Goal: Task Accomplishment & Management: Complete application form

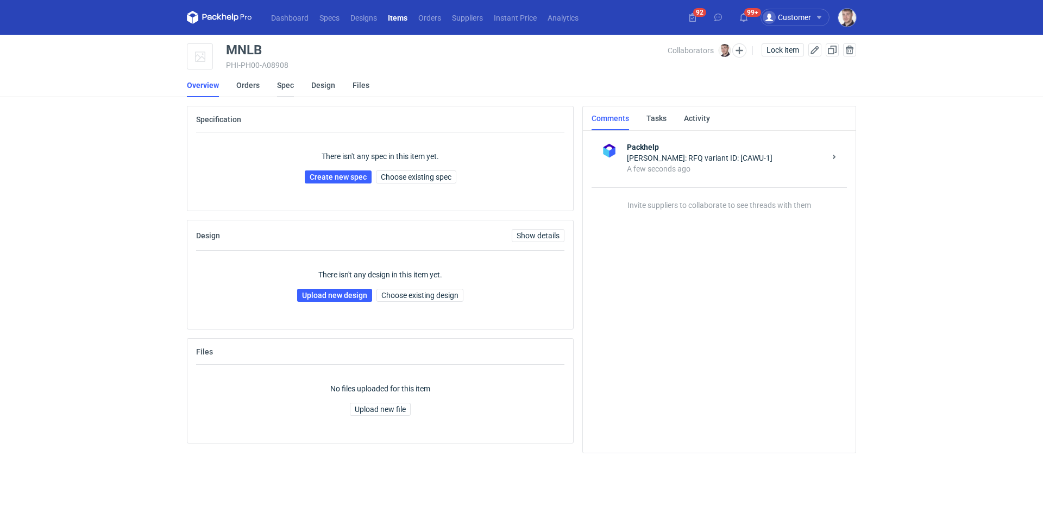
click at [286, 86] on link "Spec" at bounding box center [285, 85] width 17 height 24
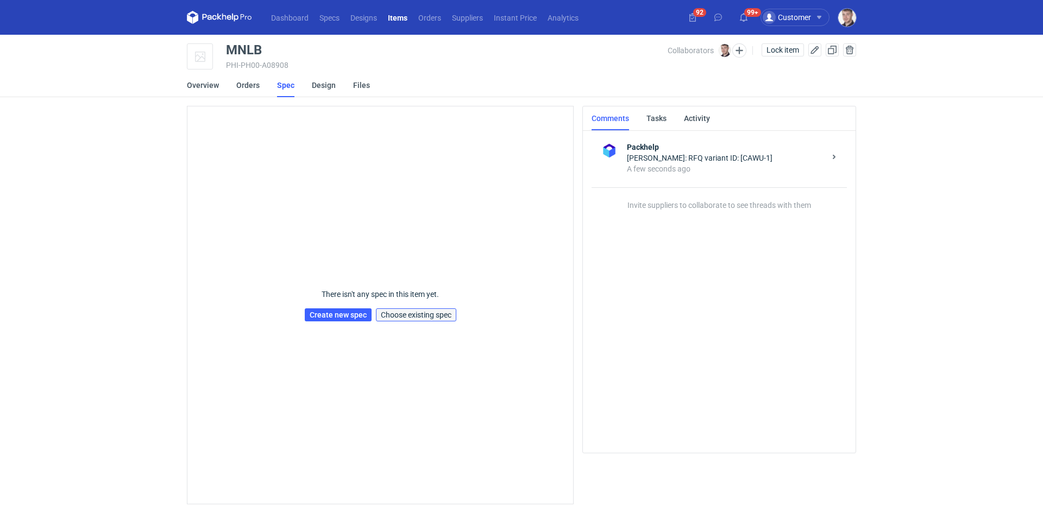
click at [411, 312] on span "Choose existing spec" at bounding box center [416, 315] width 71 height 8
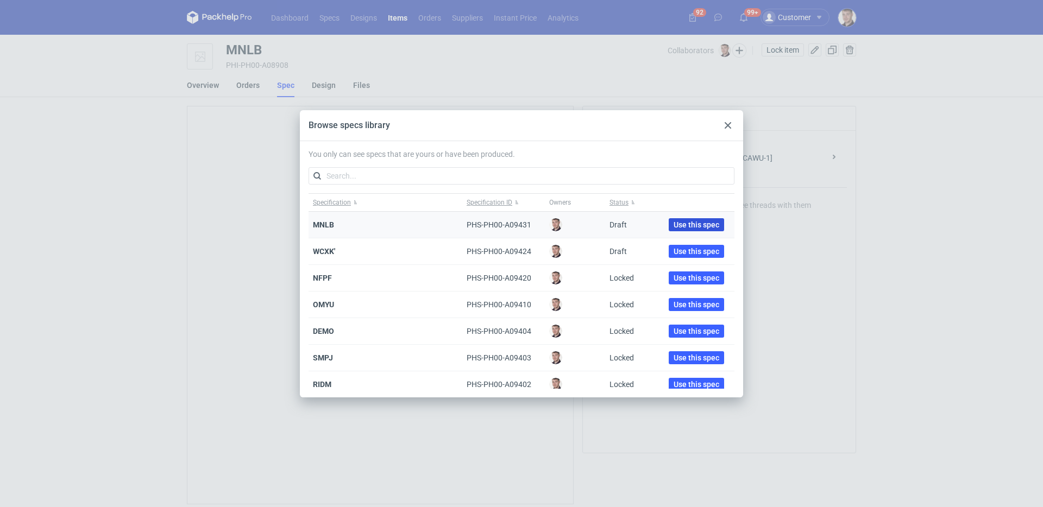
click at [680, 221] on span "Use this spec" at bounding box center [697, 225] width 46 height 8
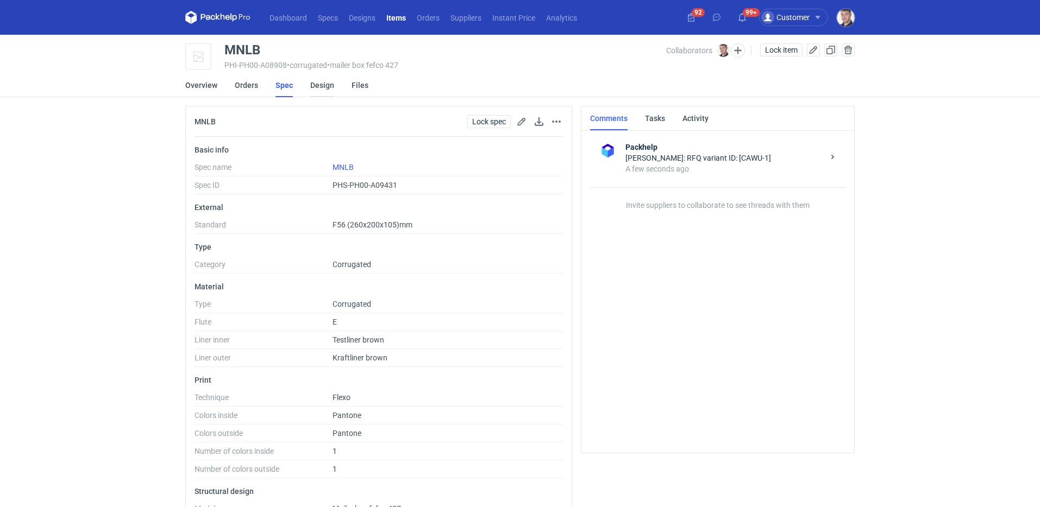
click at [311, 82] on link "Design" at bounding box center [322, 85] width 24 height 24
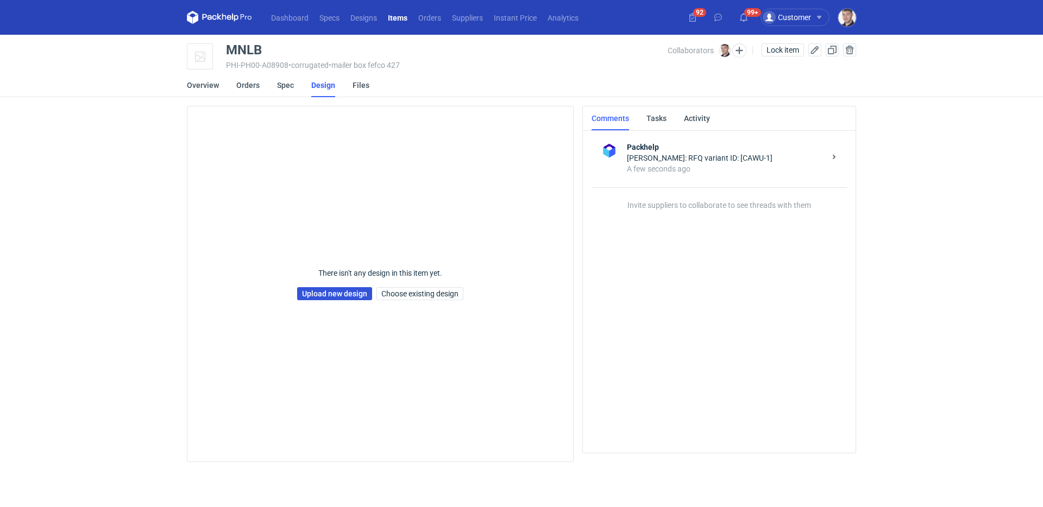
click at [325, 290] on link "Upload new design" at bounding box center [334, 293] width 75 height 13
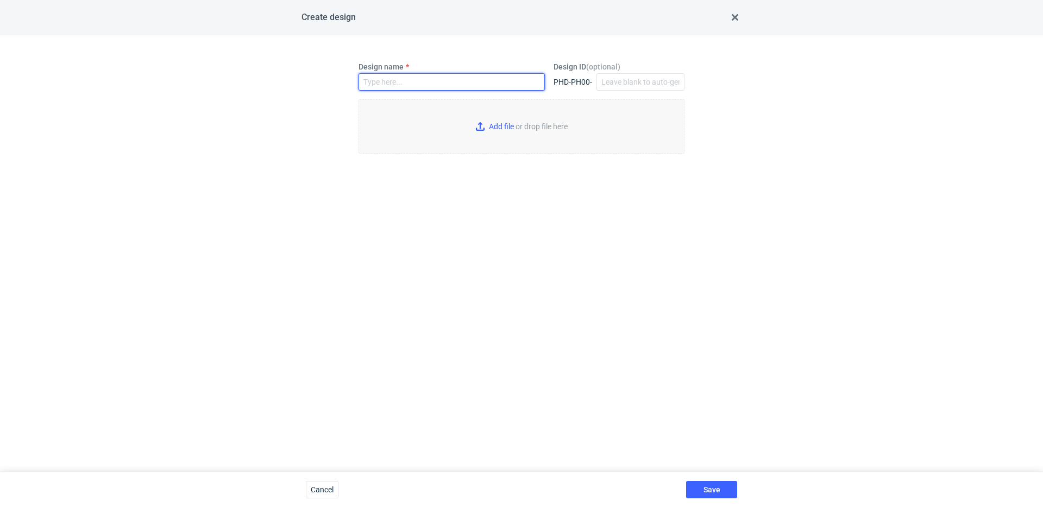
click at [397, 86] on input "Design name" at bounding box center [452, 81] width 186 height 17
type input "MNLB"
click at [501, 137] on input "Add file or drop file here" at bounding box center [522, 126] width 326 height 54
type input "C:\fakepath\custom__custom____MNLB__d0__oR564640564__outside.pdf"
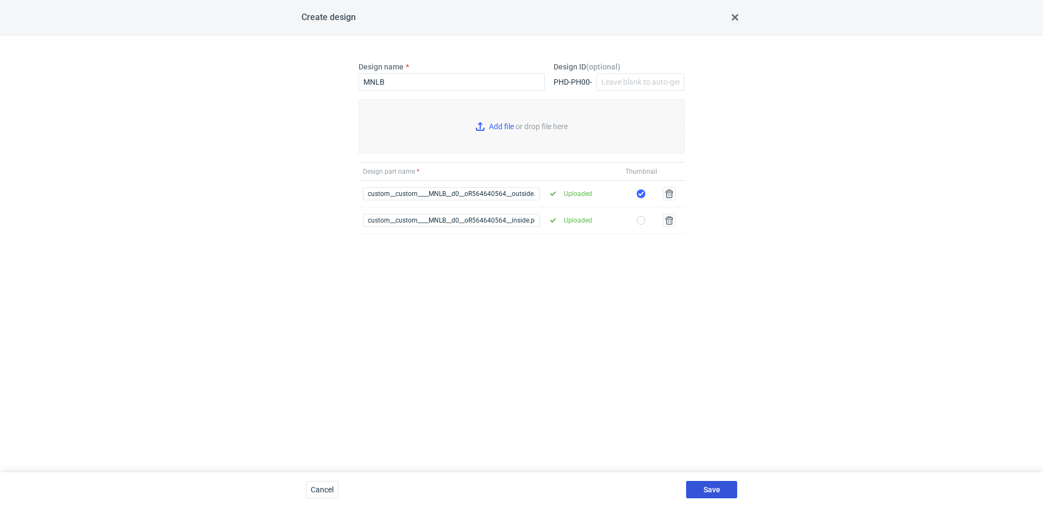
click at [712, 484] on button "Save" at bounding box center [711, 489] width 51 height 17
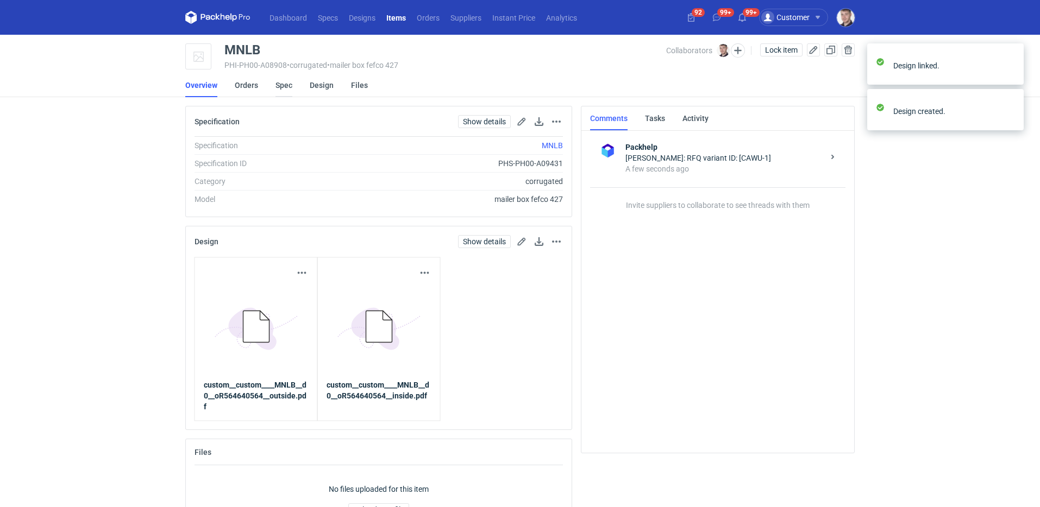
click at [287, 82] on link "Spec" at bounding box center [283, 85] width 17 height 24
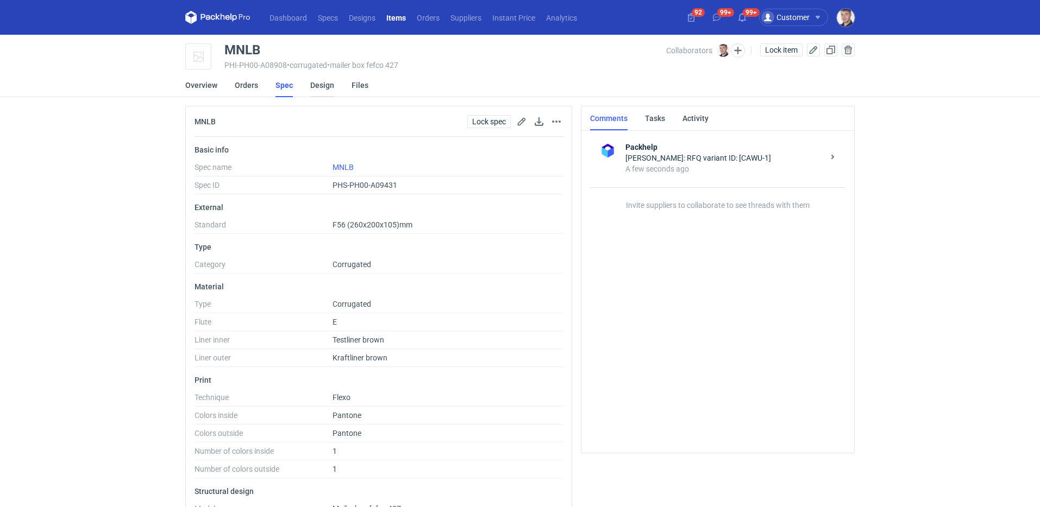
click at [314, 87] on link "Design" at bounding box center [322, 85] width 24 height 24
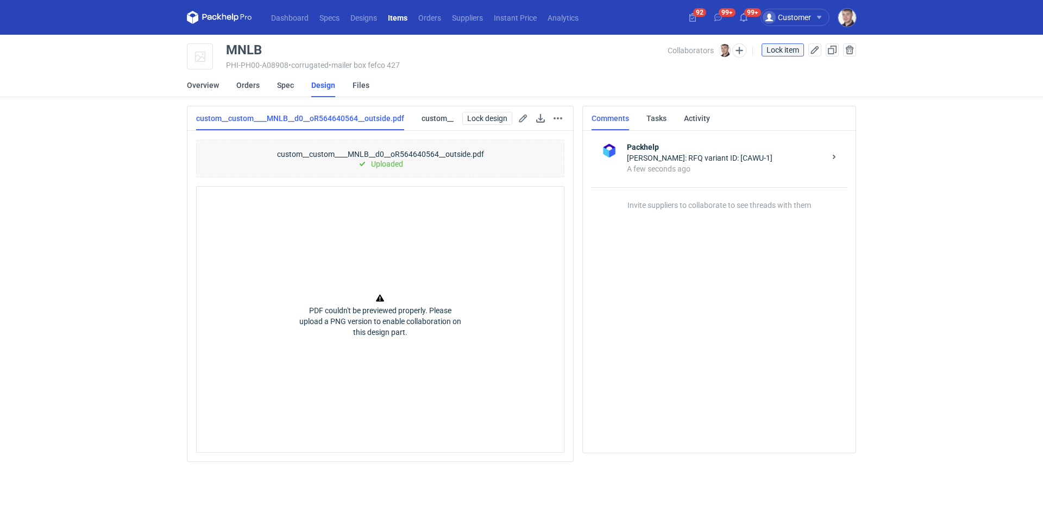
click at [767, 50] on span "Lock item" at bounding box center [783, 50] width 33 height 8
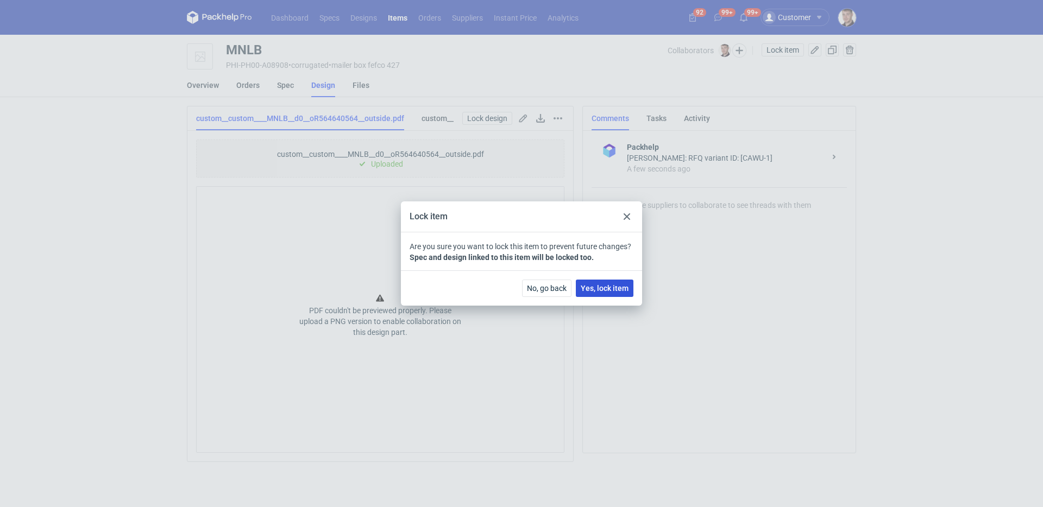
click at [615, 287] on span "Yes, lock item" at bounding box center [605, 289] width 48 height 8
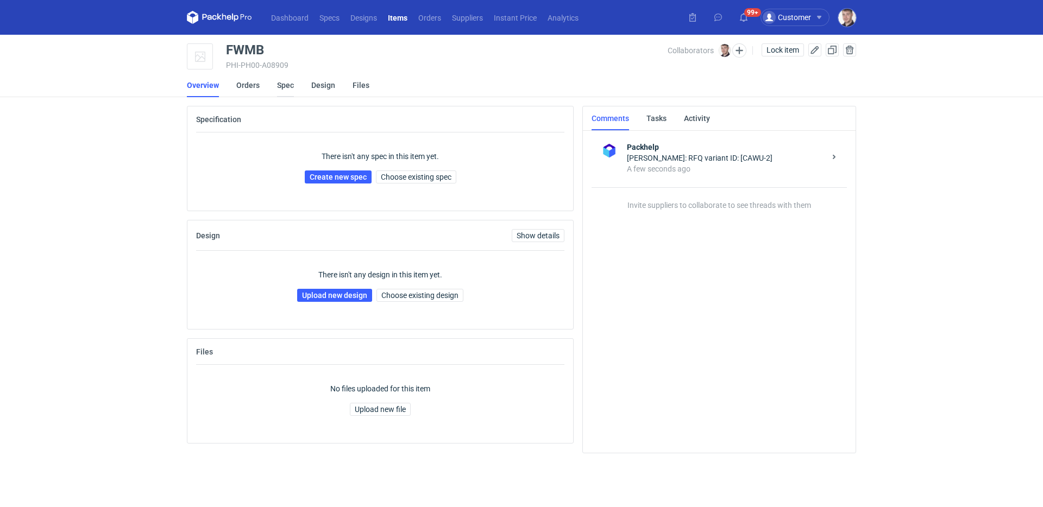
click at [283, 90] on link "Spec" at bounding box center [285, 85] width 17 height 24
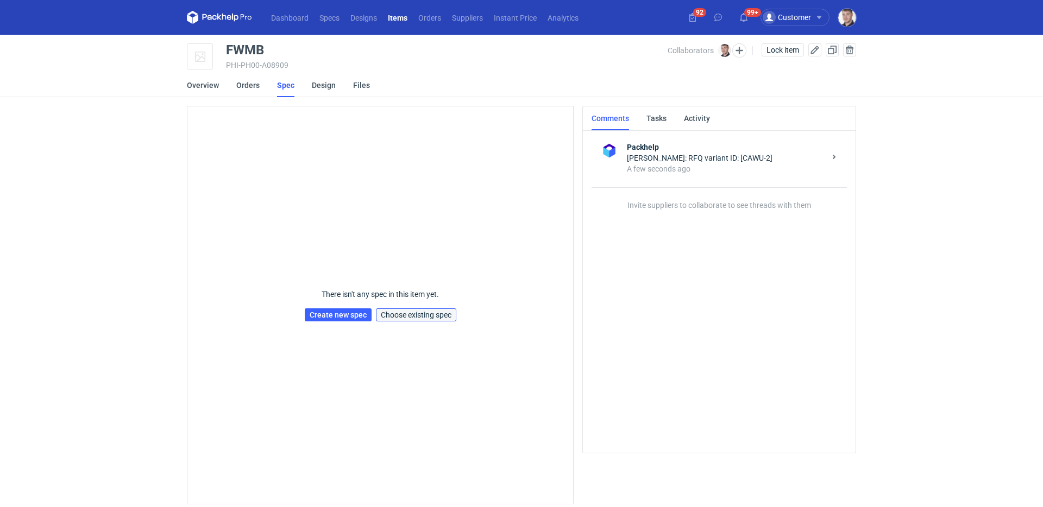
click at [400, 310] on button "Choose existing spec" at bounding box center [416, 315] width 80 height 13
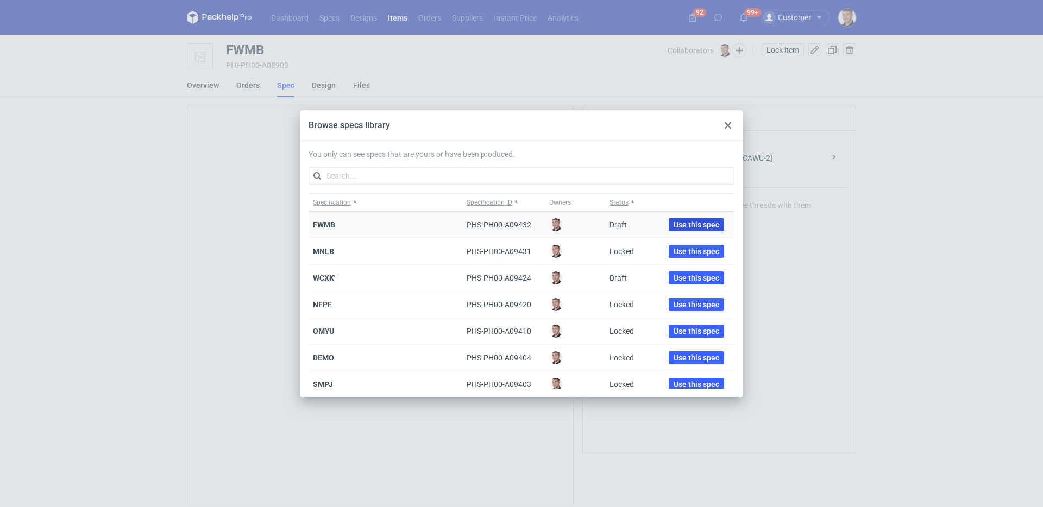
click at [686, 222] on span "Use this spec" at bounding box center [697, 225] width 46 height 8
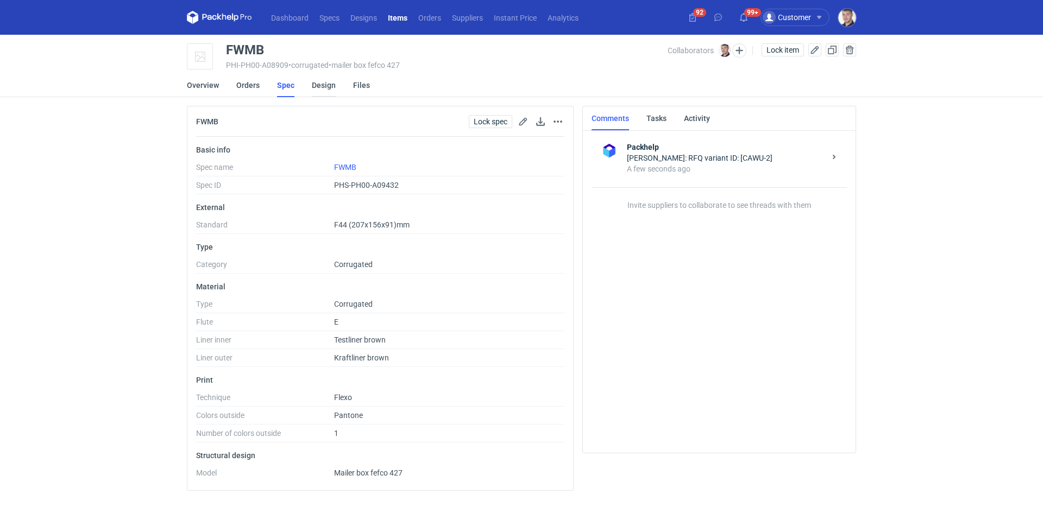
click at [322, 89] on link "Design" at bounding box center [324, 85] width 24 height 24
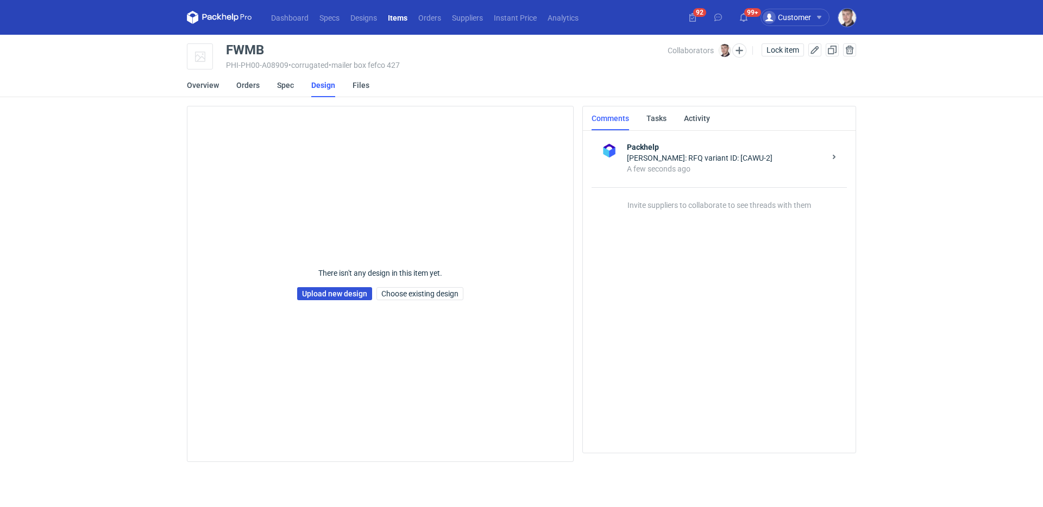
click at [323, 287] on link "Upload new design" at bounding box center [334, 293] width 75 height 13
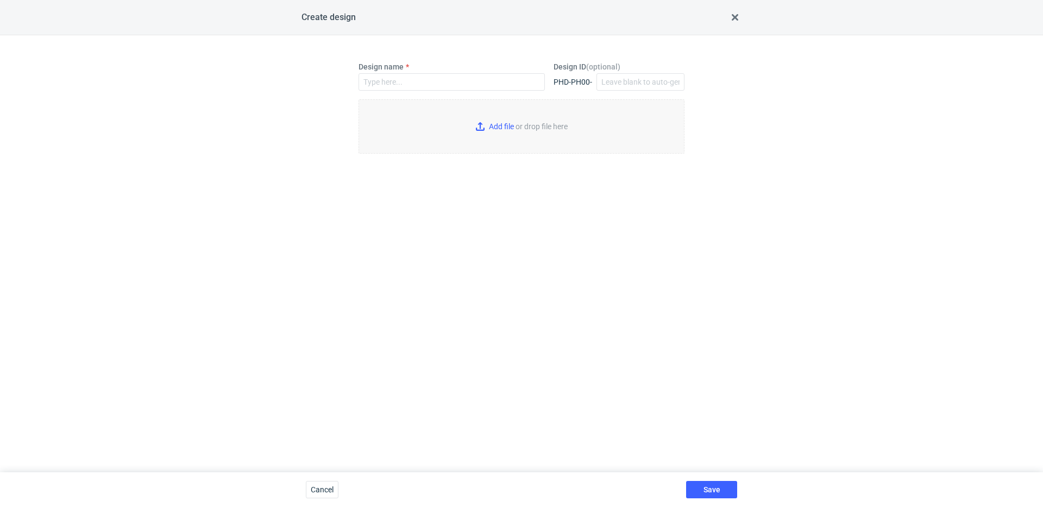
click at [322, 296] on div "Design name Design ID ( optional ) PHD-PH00- Add file or drop file here" at bounding box center [521, 253] width 1043 height 437
click at [398, 87] on input "Design name" at bounding box center [452, 81] width 186 height 17
type input "FWMB"
click at [524, 126] on input "Add file or drop file here" at bounding box center [522, 126] width 326 height 54
type input "C:\fakepath\custom__custom____FWMB__d0__oR564640564__outside.pdf"
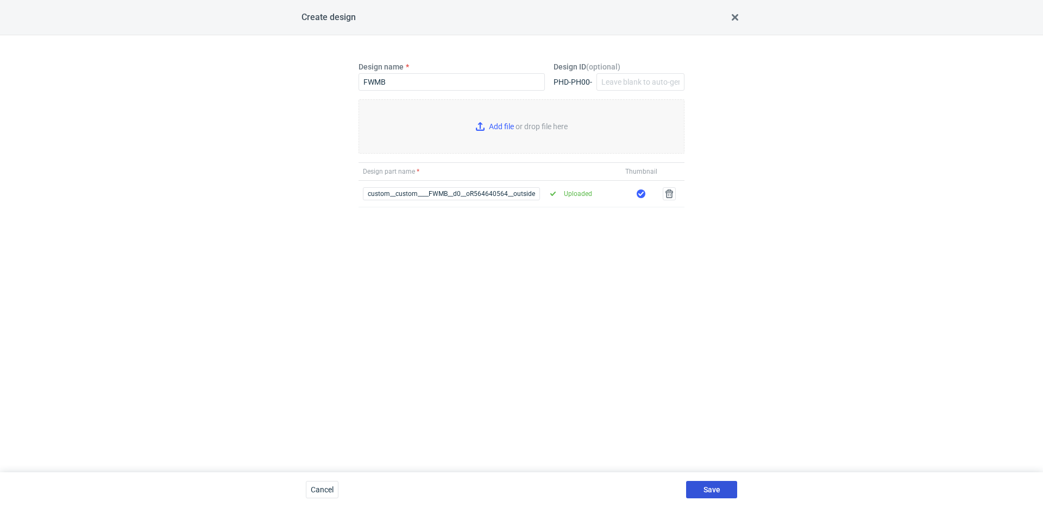
click at [724, 489] on button "Save" at bounding box center [711, 489] width 51 height 17
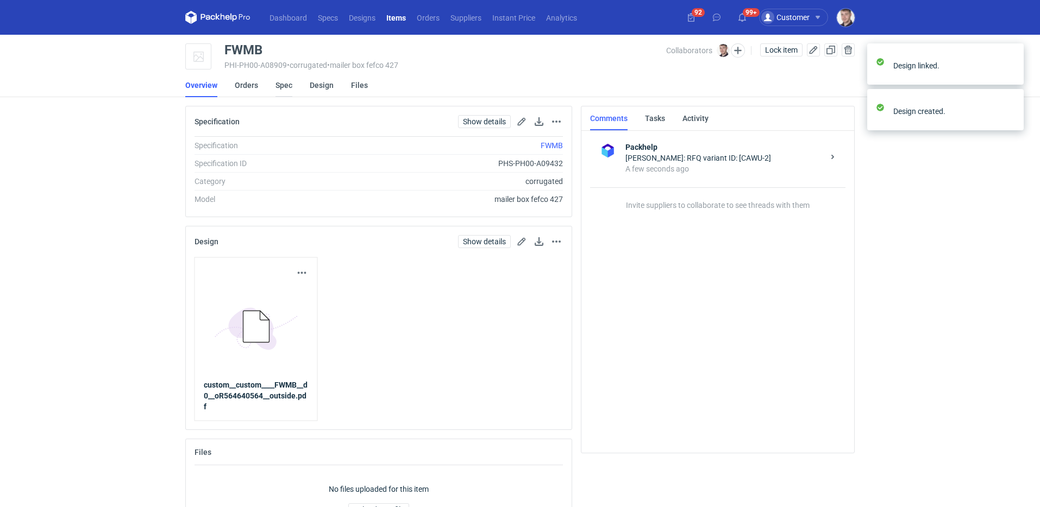
click at [286, 87] on link "Spec" at bounding box center [283, 85] width 17 height 24
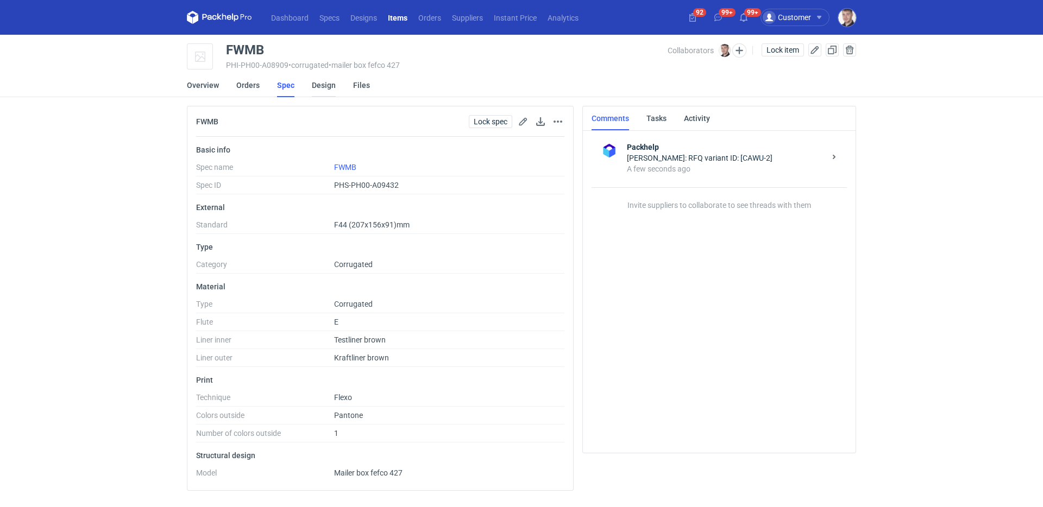
click at [312, 87] on link "Design" at bounding box center [324, 85] width 24 height 24
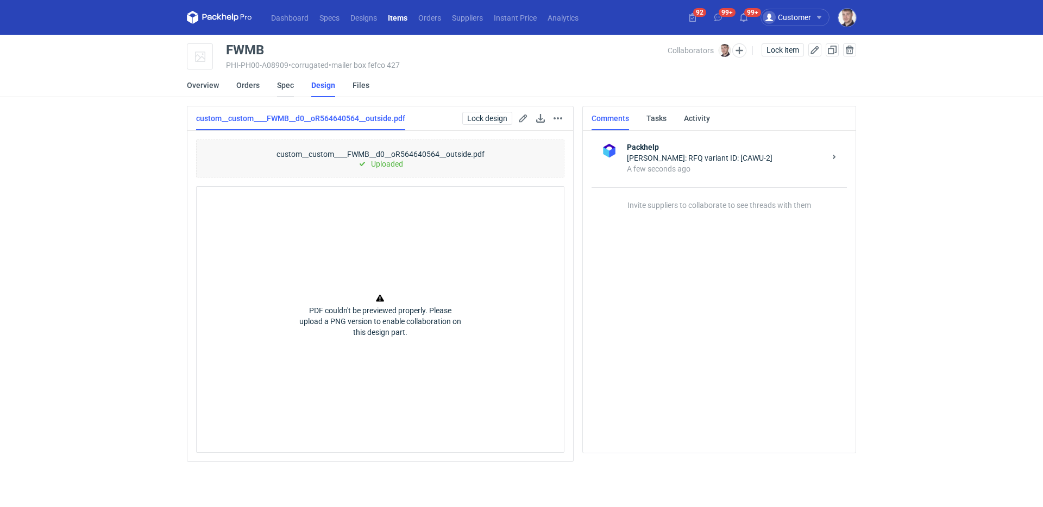
click at [289, 87] on link "Spec" at bounding box center [285, 85] width 17 height 24
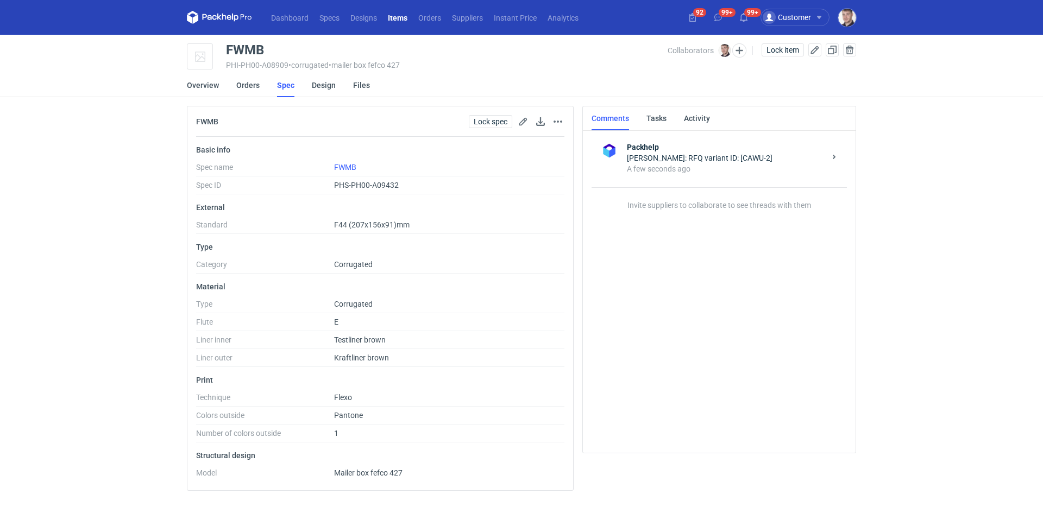
click at [309, 86] on li "Spec" at bounding box center [294, 85] width 35 height 24
click at [317, 87] on link "Design" at bounding box center [324, 85] width 24 height 24
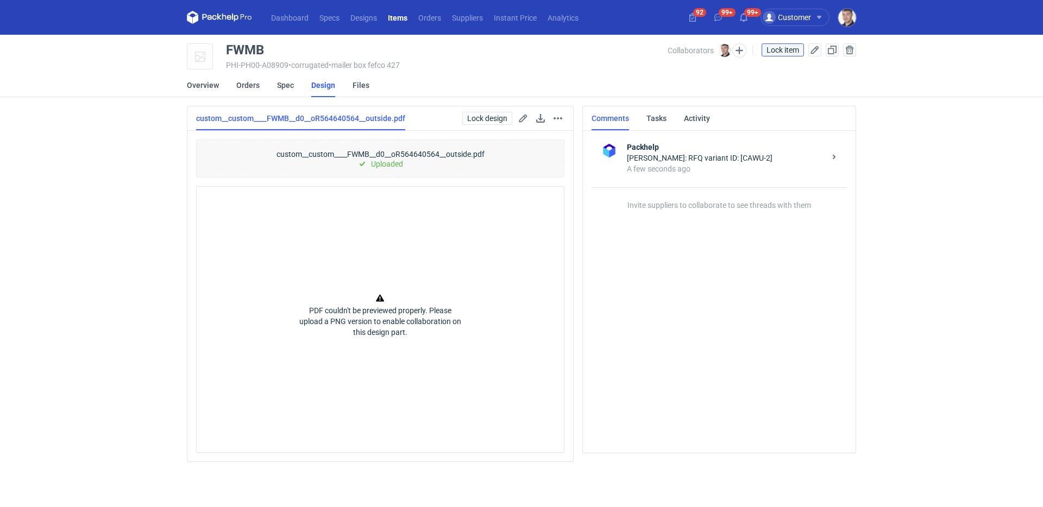
click at [773, 45] on button "Lock item" at bounding box center [783, 49] width 42 height 13
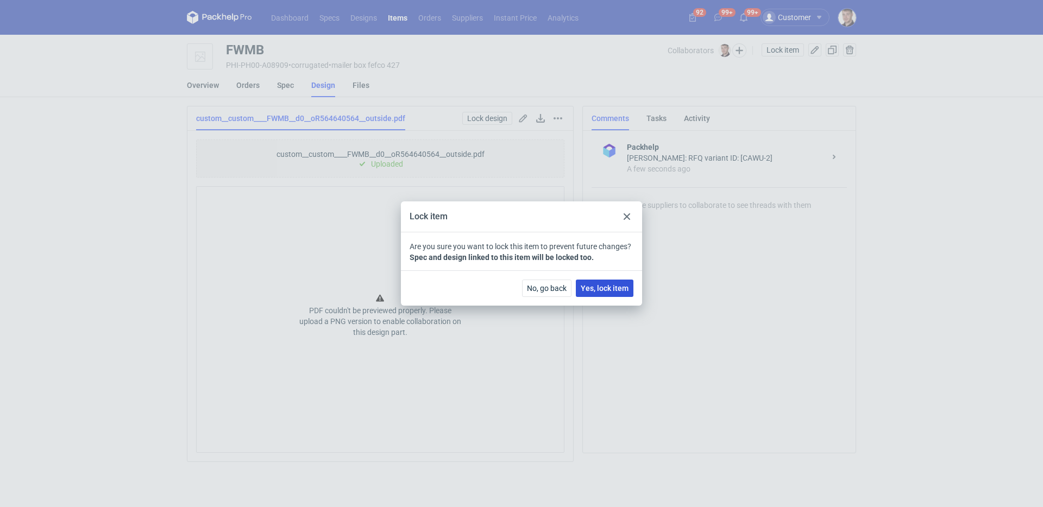
click at [610, 282] on button "Yes, lock item" at bounding box center [605, 288] width 58 height 17
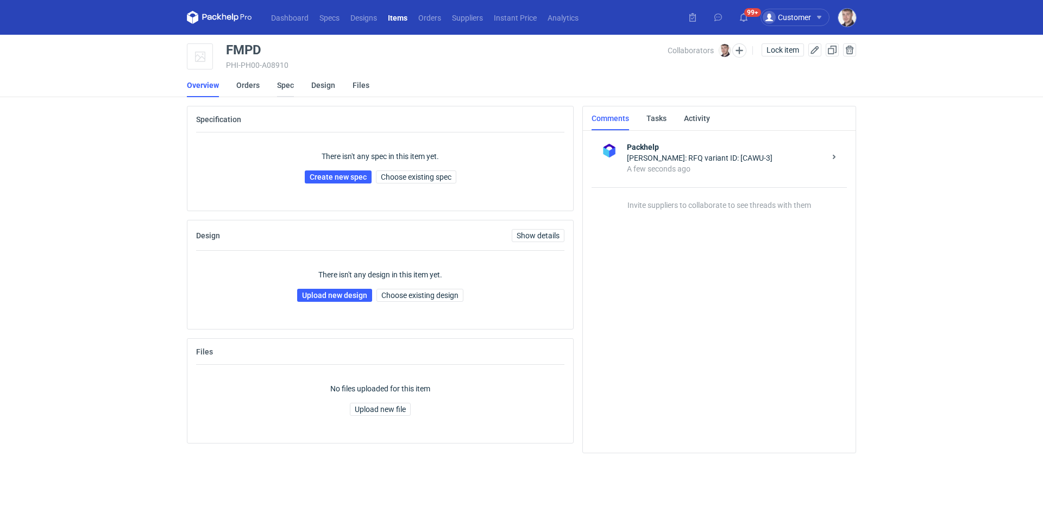
click at [280, 84] on link "Spec" at bounding box center [285, 85] width 17 height 24
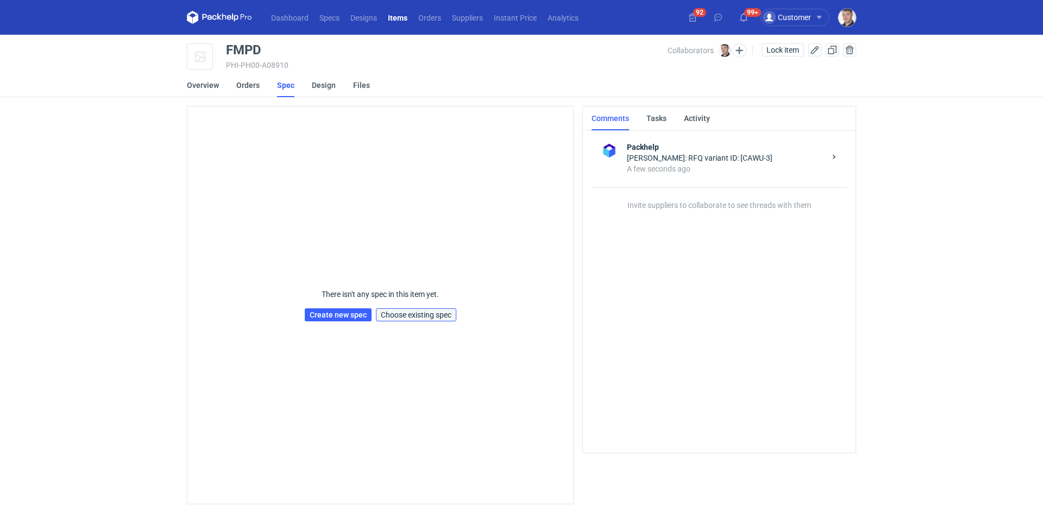
click at [407, 317] on span "Choose existing spec" at bounding box center [416, 315] width 71 height 8
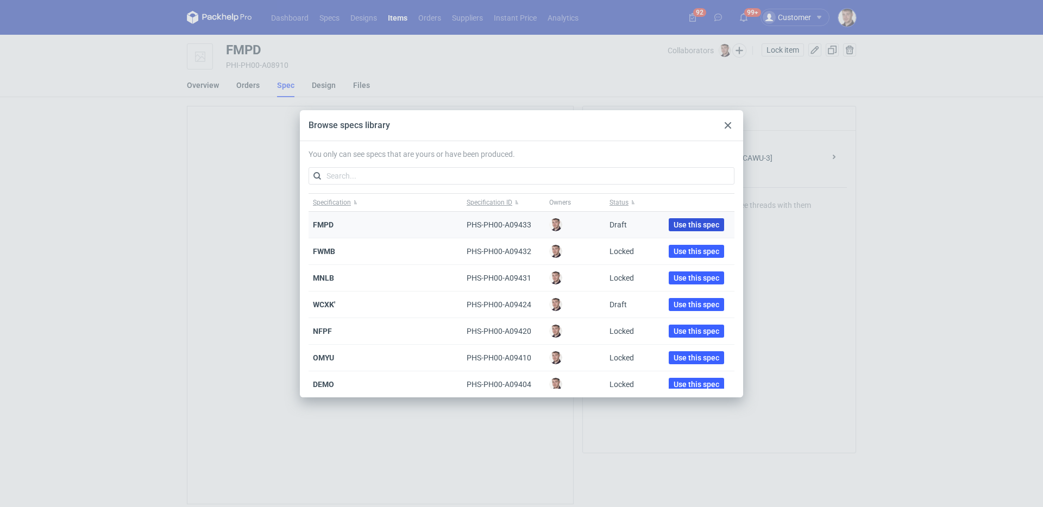
click at [674, 225] on span "Use this spec" at bounding box center [697, 225] width 46 height 8
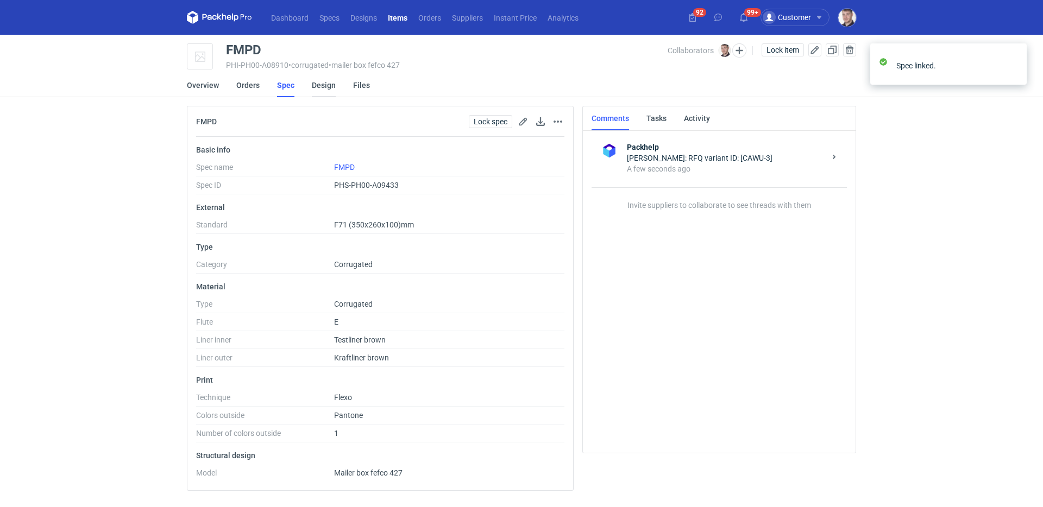
click at [324, 87] on link "Design" at bounding box center [324, 85] width 24 height 24
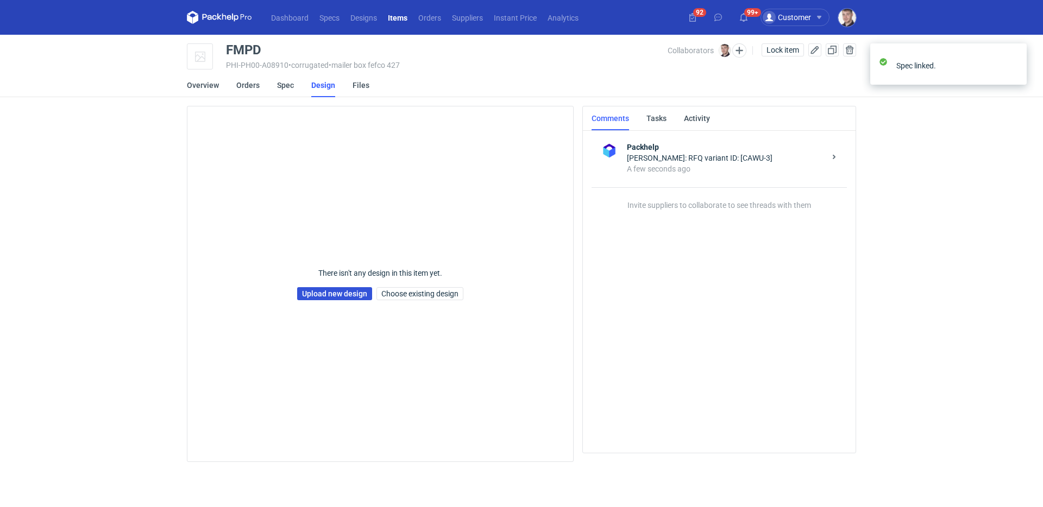
click at [325, 290] on link "Upload new design" at bounding box center [334, 293] width 75 height 13
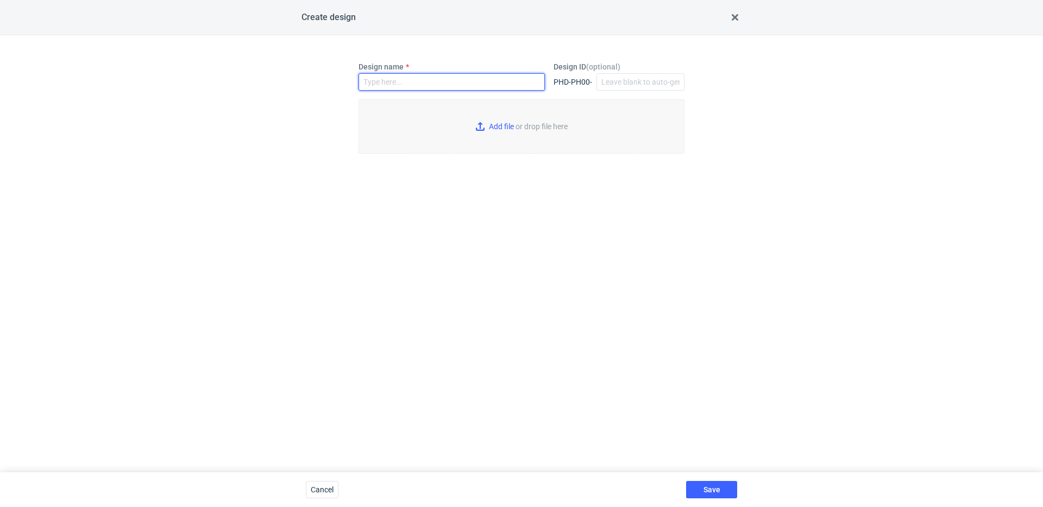
click at [396, 84] on input "Design name" at bounding box center [452, 81] width 186 height 17
type input "FMPD"
click at [494, 127] on input "Add file or drop file here" at bounding box center [522, 126] width 326 height 54
type input "C:\fakepath\custom__custom____FMPD__d0__oR564640564__outside.pdf"
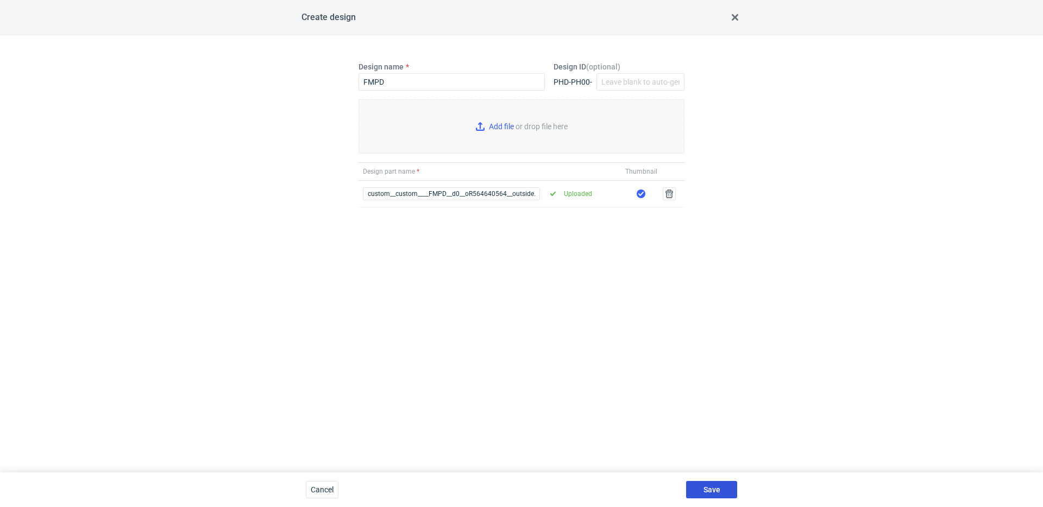
click at [721, 491] on button "Save" at bounding box center [711, 489] width 51 height 17
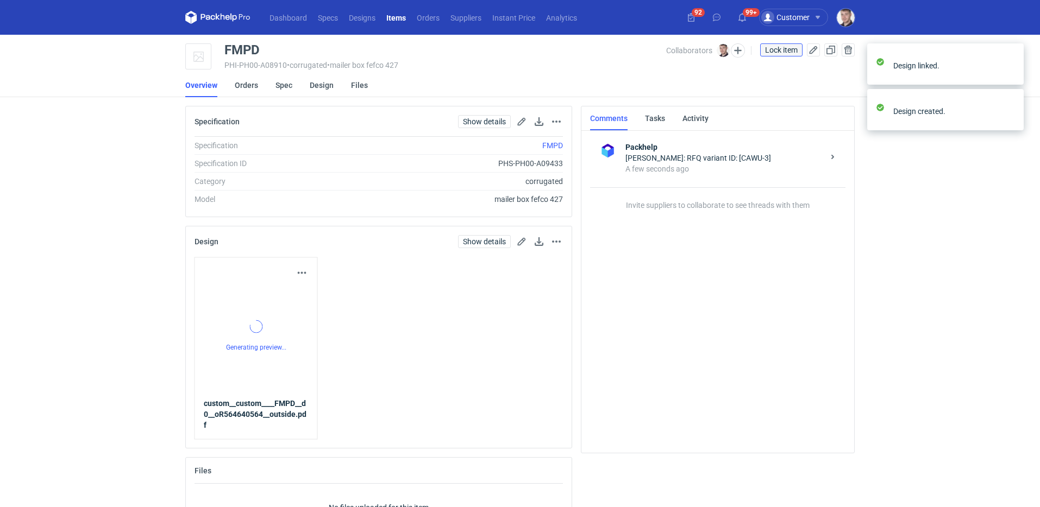
click at [777, 54] on button "Lock item" at bounding box center [781, 49] width 42 height 13
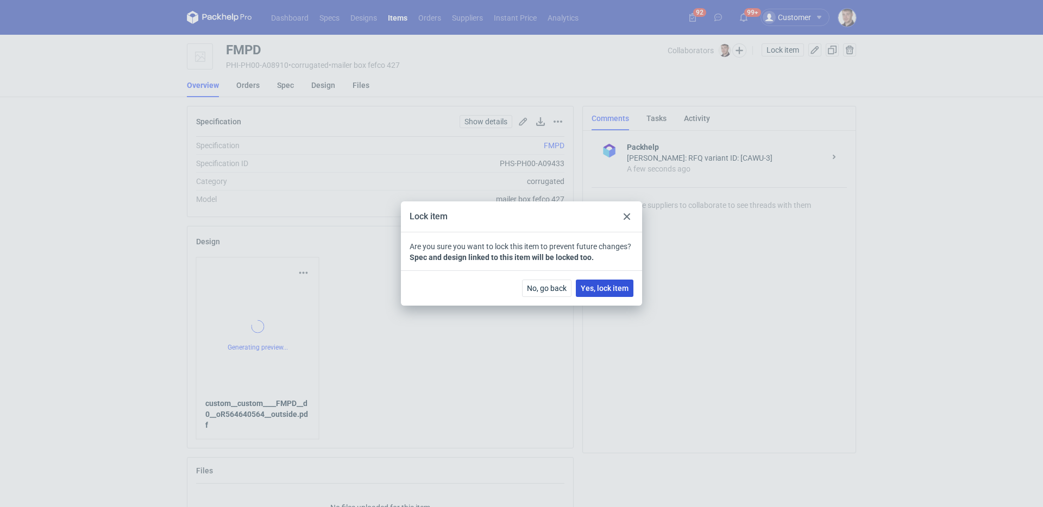
click at [601, 297] on div "No, go back Yes, lock item" at bounding box center [521, 288] width 241 height 35
click at [601, 297] on button "Yes, lock item" at bounding box center [605, 288] width 58 height 17
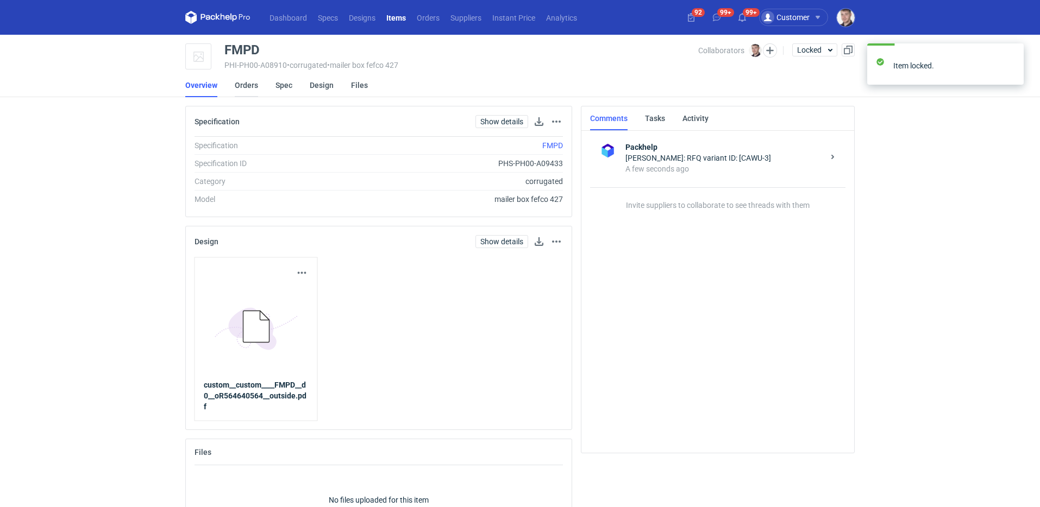
click at [252, 89] on link "Orders" at bounding box center [246, 85] width 23 height 24
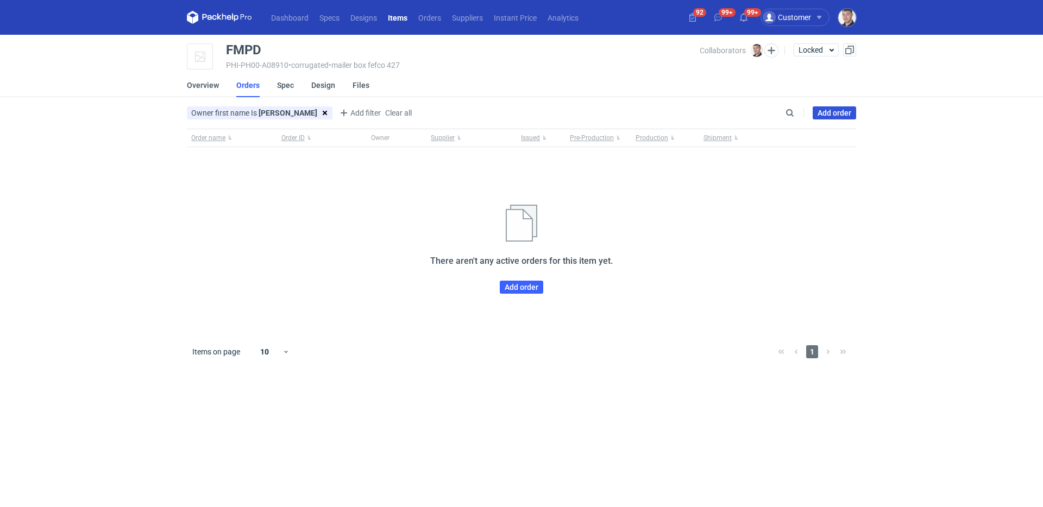
click at [832, 116] on link "Add order" at bounding box center [834, 112] width 43 height 13
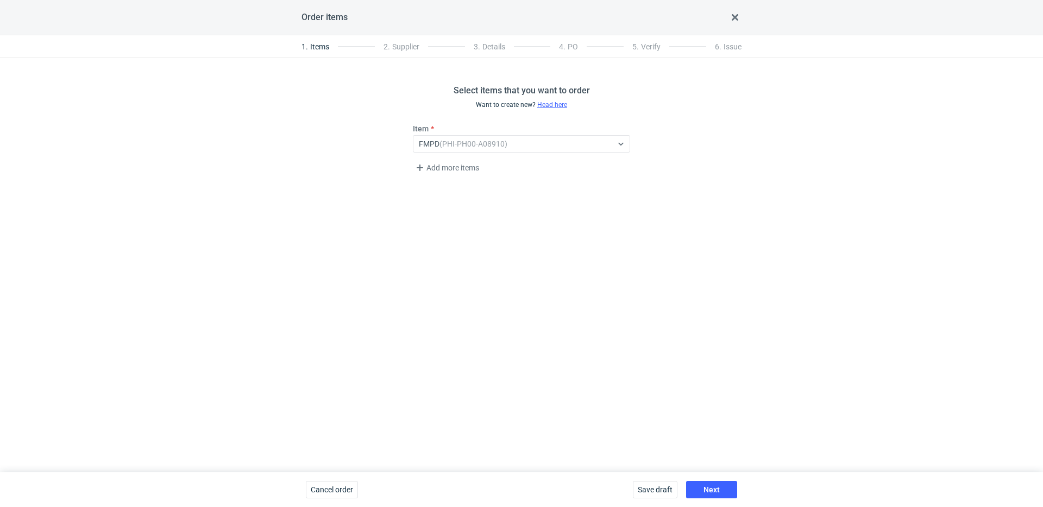
click at [446, 176] on fieldset "Item FMPD (PHI-PH00-A08910) Add more items" at bounding box center [521, 150] width 217 height 54
click at [449, 171] on span "Add more items" at bounding box center [446, 167] width 67 height 13
click at [449, 203] on span "Add more items" at bounding box center [446, 205] width 67 height 13
click at [437, 171] on div "Item Select..." at bounding box center [522, 175] width 226 height 29
click at [438, 172] on div "Item Select..." at bounding box center [522, 175] width 226 height 29
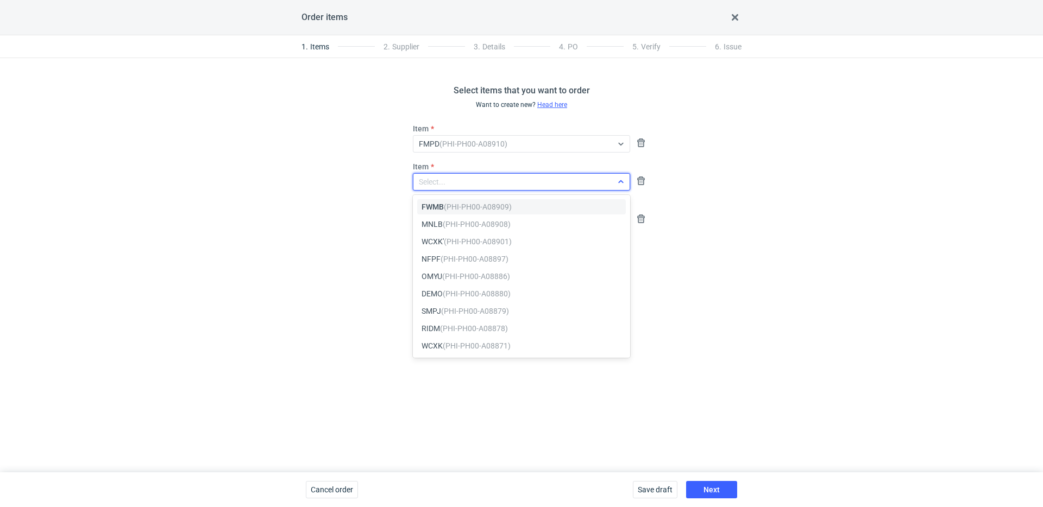
click at [438, 174] on div "Select..." at bounding box center [521, 181] width 217 height 17
click at [446, 223] on em "(PHI-PH00-A08908)" at bounding box center [477, 224] width 68 height 9
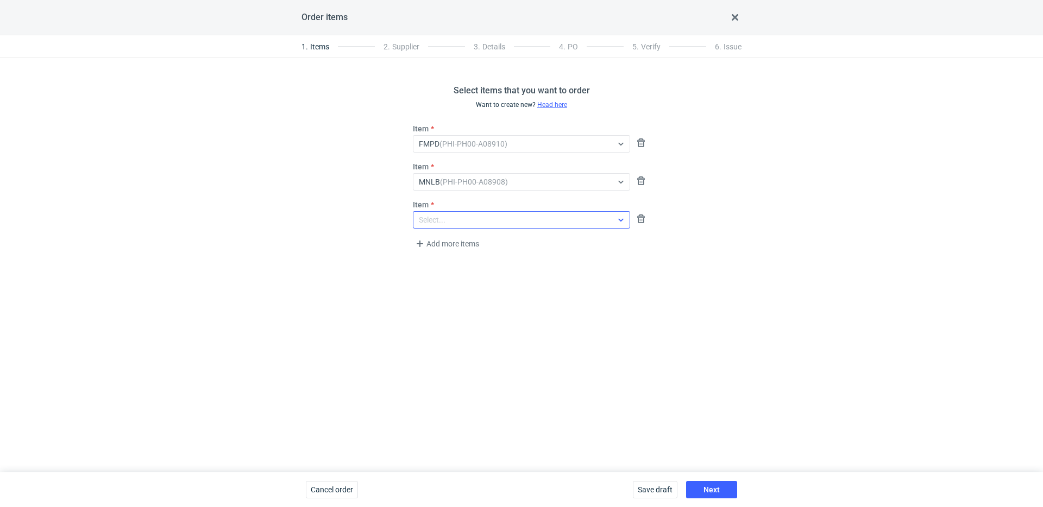
click at [456, 152] on div "Select..." at bounding box center [512, 143] width 199 height 15
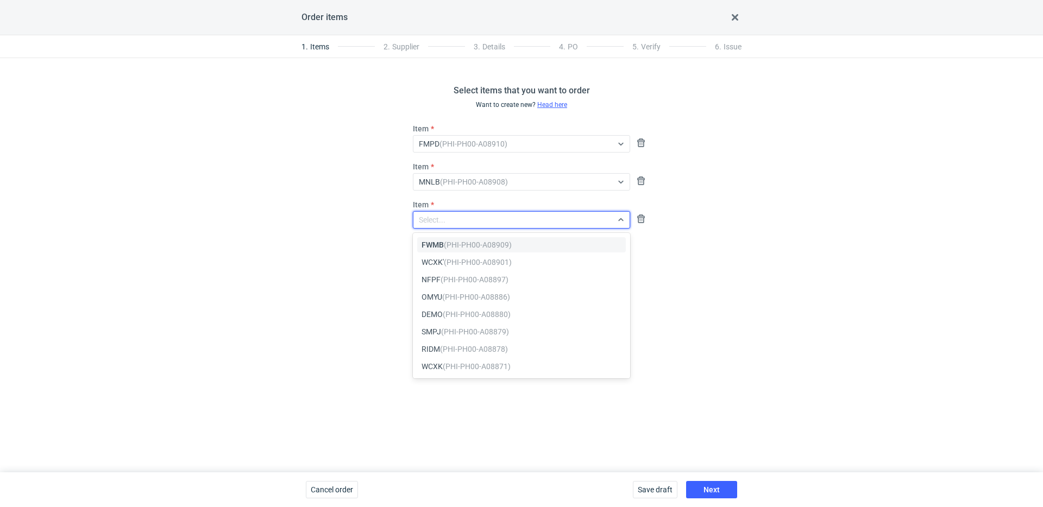
click at [453, 242] on em "(PHI-PH00-A08909)" at bounding box center [478, 245] width 68 height 9
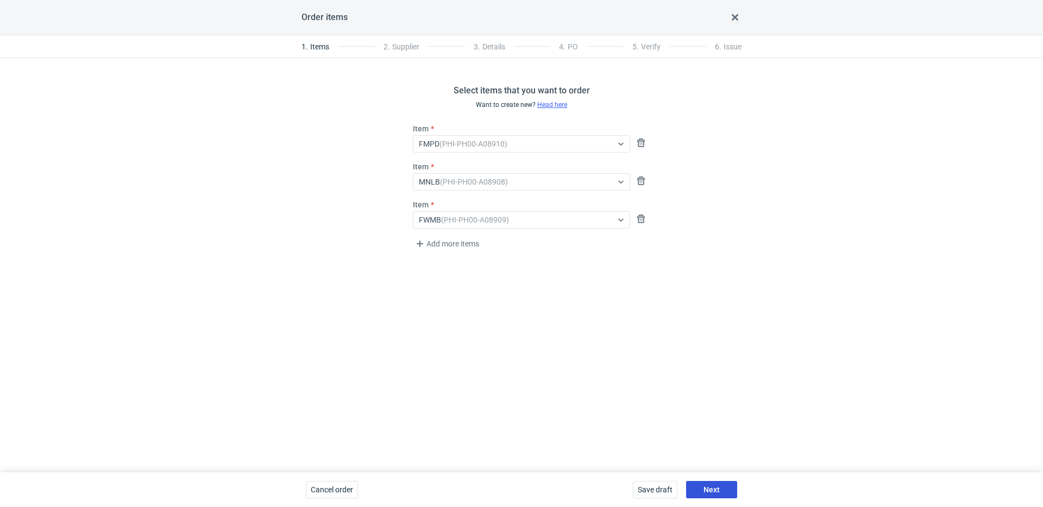
click at [716, 481] on button "Next" at bounding box center [711, 489] width 51 height 17
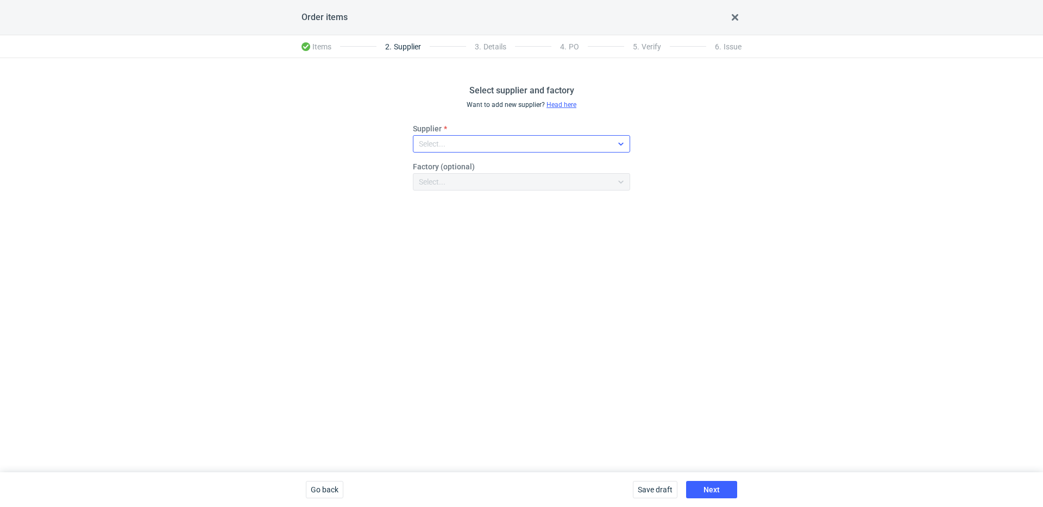
click at [436, 135] on div "Supplier Select..." at bounding box center [521, 137] width 217 height 29
click at [436, 136] on div "Select..." at bounding box center [512, 143] width 199 height 15
type input "janbo"
click at [435, 167] on span "JANBOX" at bounding box center [450, 169] width 30 height 11
click at [708, 483] on button "Next" at bounding box center [711, 489] width 51 height 17
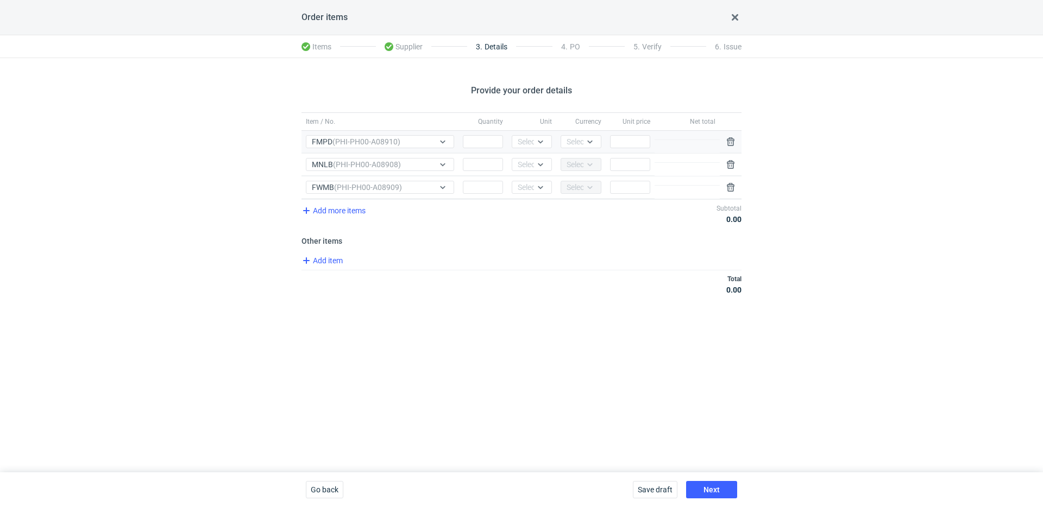
drag, startPoint x: 479, startPoint y: 153, endPoint x: 483, endPoint y: 140, distance: 13.7
click at [479, 153] on div "Quantity" at bounding box center [483, 142] width 49 height 22
click at [483, 140] on input "Quantity" at bounding box center [483, 141] width 40 height 13
type input "5000"
click at [460, 167] on div "Quantity" at bounding box center [483, 165] width 49 height 22
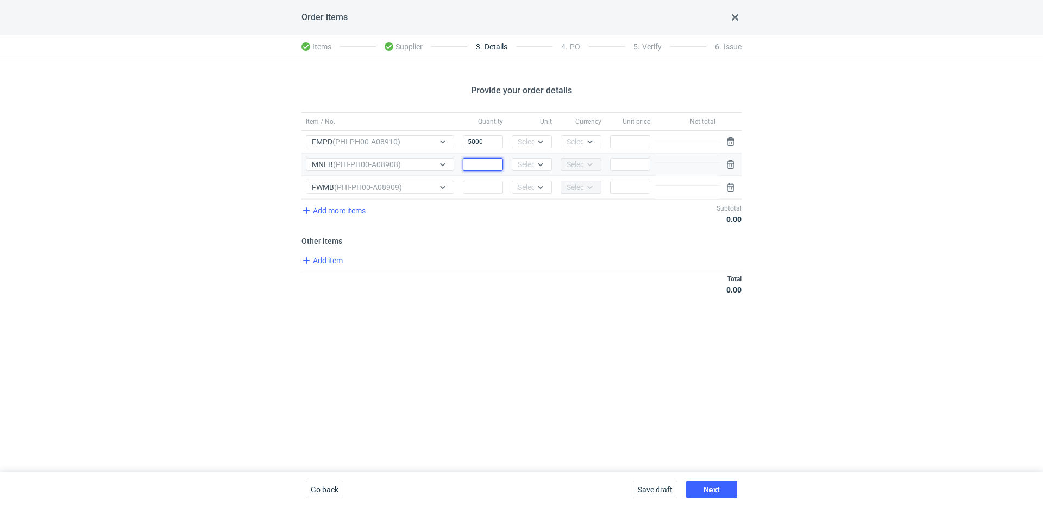
click at [496, 168] on input "Quantity" at bounding box center [483, 164] width 40 height 13
type input "5000"
click at [496, 189] on input "Quantity" at bounding box center [483, 187] width 40 height 13
type input "5000"
click at [534, 136] on div "Select..." at bounding box center [531, 141] width 27 height 11
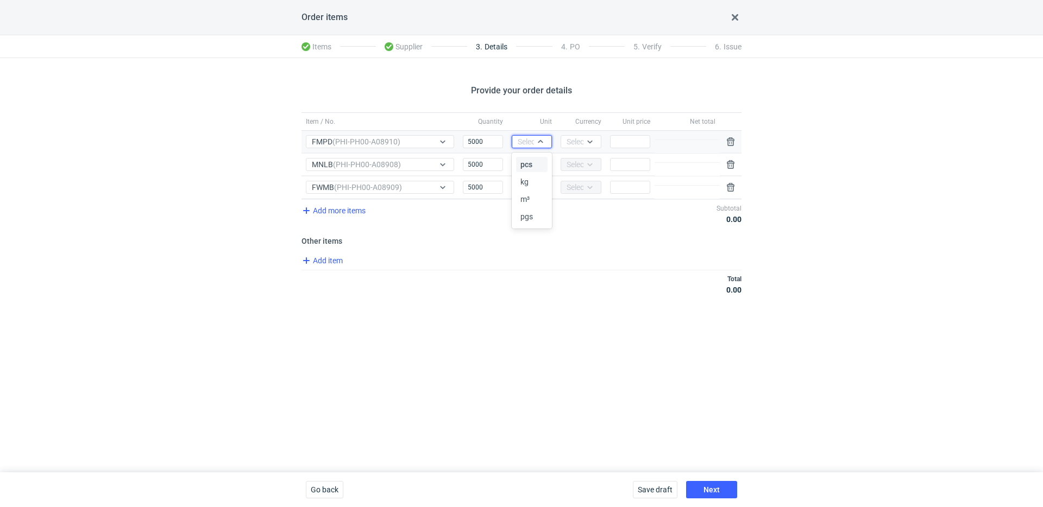
click at [533, 160] on div "pcs" at bounding box center [532, 164] width 23 height 11
click at [536, 166] on div at bounding box center [540, 164] width 13 height 9
click at [534, 180] on div "pcs" at bounding box center [532, 187] width 32 height 15
click at [534, 188] on div "Select..." at bounding box center [531, 187] width 27 height 11
click at [534, 205] on div "pcs" at bounding box center [532, 210] width 32 height 15
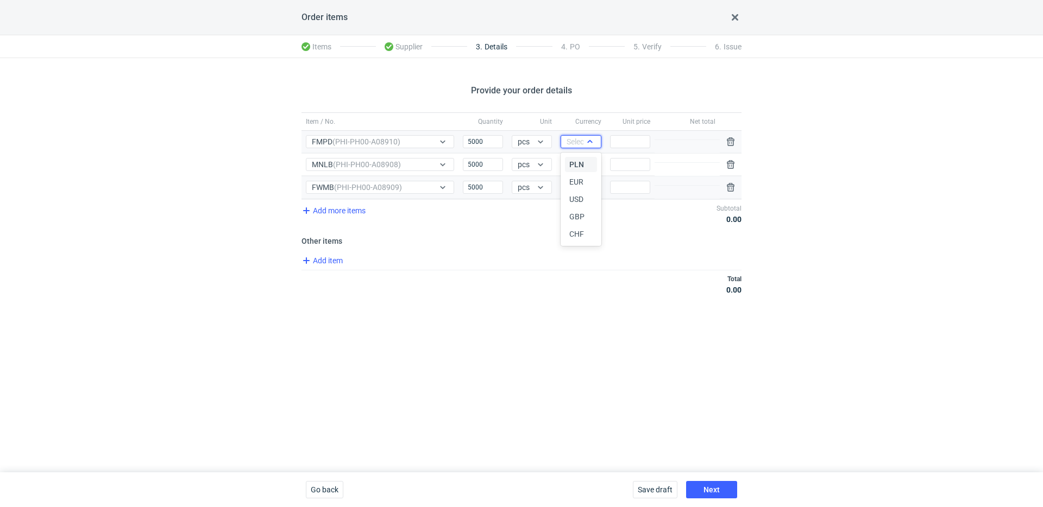
click at [581, 135] on div "Select..." at bounding box center [581, 141] width 40 height 13
click at [581, 158] on div "PLN" at bounding box center [581, 164] width 32 height 15
click at [630, 148] on div "Price" at bounding box center [630, 142] width 49 height 22
click at [630, 145] on input "Price" at bounding box center [630, 141] width 40 height 13
type input "1.13"
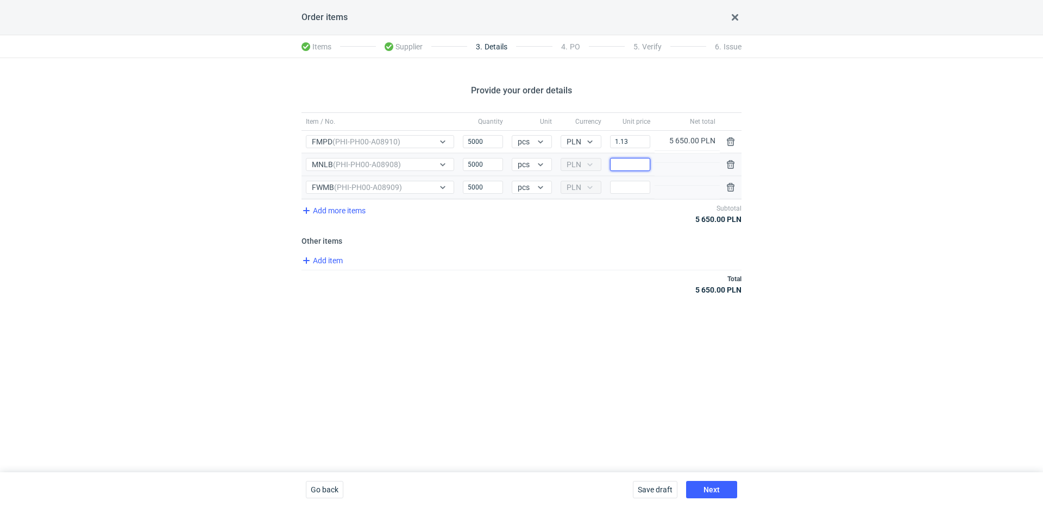
click at [628, 167] on input "Price" at bounding box center [630, 164] width 40 height 13
type input "1.57"
click at [637, 186] on input "Price" at bounding box center [630, 187] width 40 height 13
type input "1.44"
click at [330, 261] on span "Add item" at bounding box center [322, 260] width 44 height 13
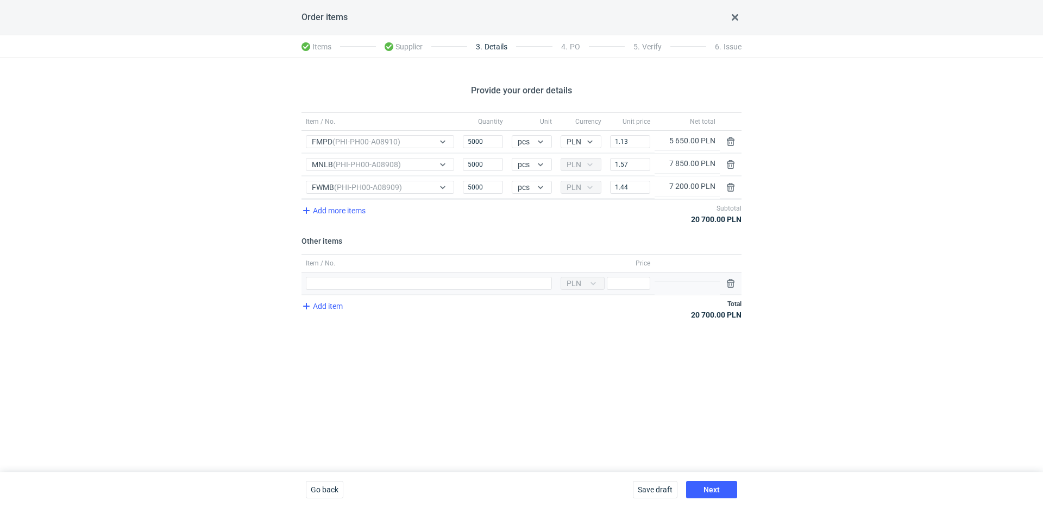
click at [355, 291] on div "Item / No." at bounding box center [429, 284] width 255 height 22
click at [358, 284] on input "Item / No." at bounding box center [429, 283] width 246 height 13
type input "polimery"
click at [628, 284] on input "Price" at bounding box center [628, 283] width 43 height 13
type input "1050"
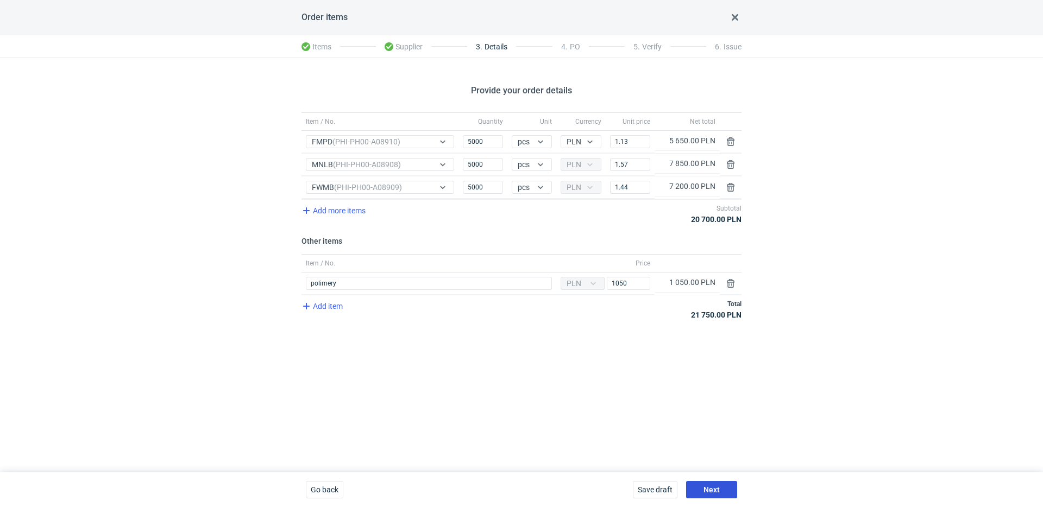
click at [713, 484] on button "Next" at bounding box center [711, 489] width 51 height 17
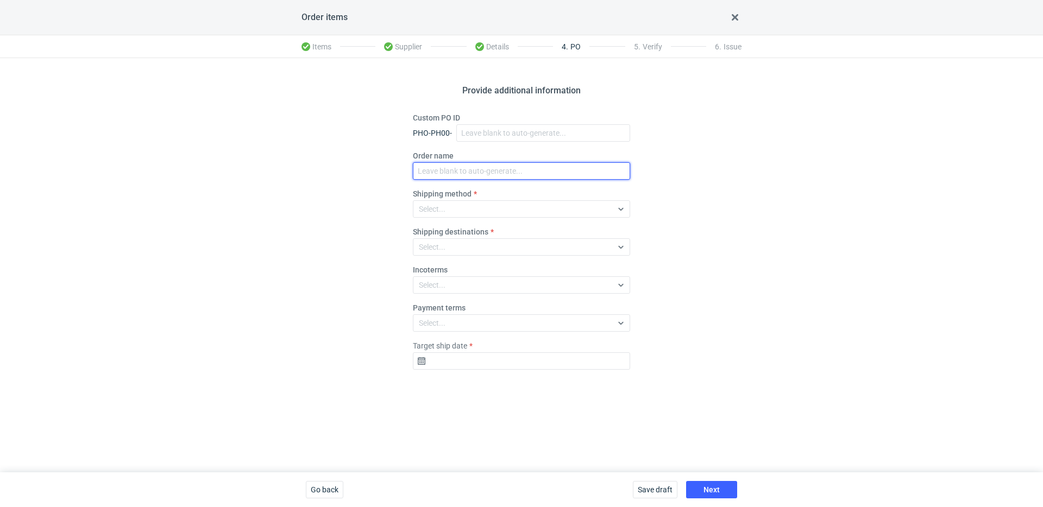
click at [443, 179] on input "Order name" at bounding box center [521, 170] width 217 height 17
paste input "R564640564"
paste input "FWMB, FMPD, MNLB"
type input "R564640564_FWMB, FMPD, MNLB"
click at [496, 206] on div "Select..." at bounding box center [512, 209] width 199 height 15
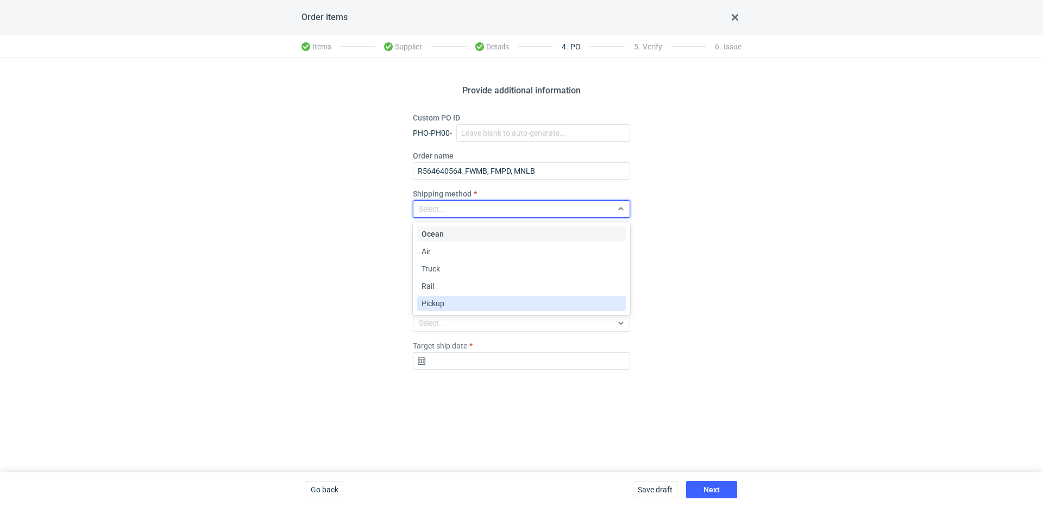
click at [453, 304] on div "Pickup" at bounding box center [522, 303] width 200 height 11
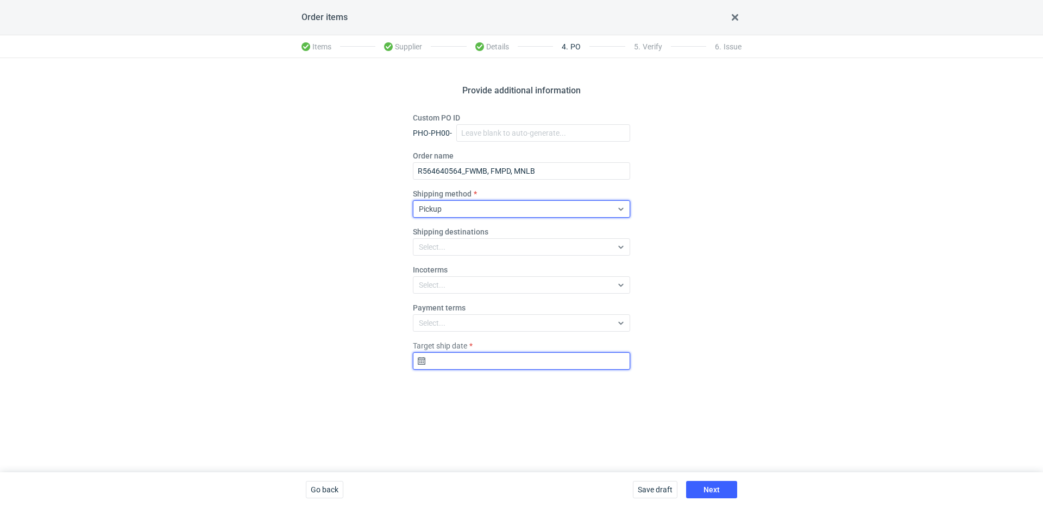
click at [506, 359] on input "Target ship date" at bounding box center [521, 361] width 217 height 17
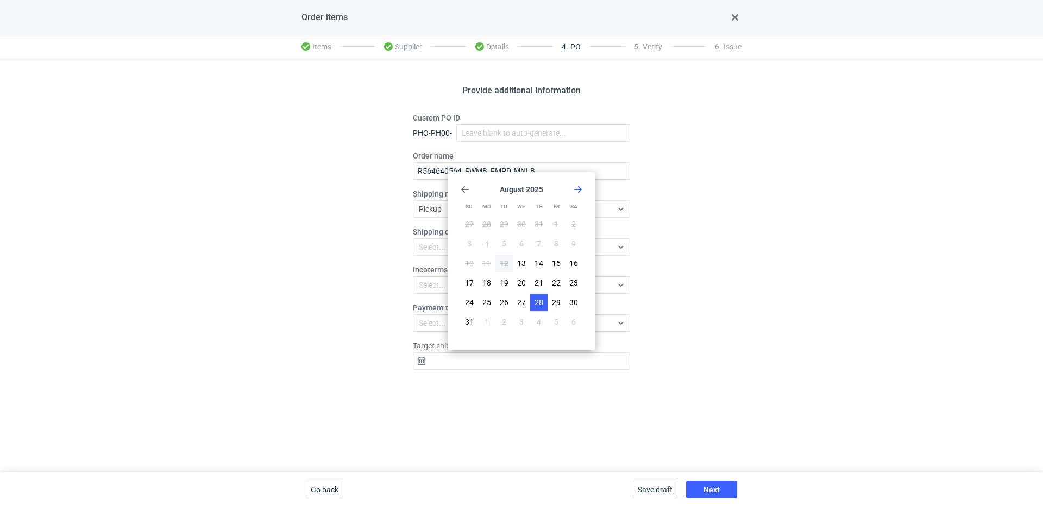
click at [541, 304] on span "28" at bounding box center [539, 302] width 9 height 11
type input "2025-08-28"
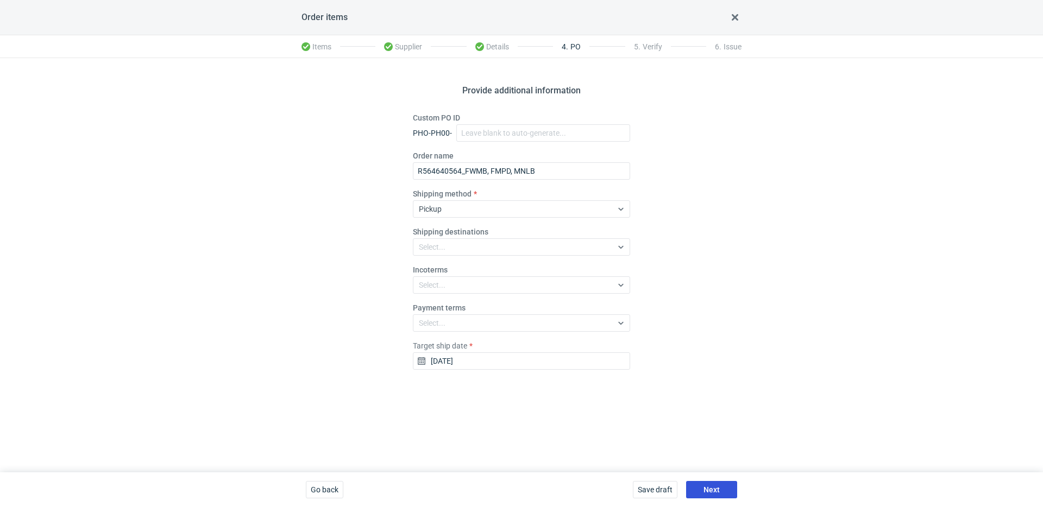
click at [720, 488] on button "Next" at bounding box center [711, 489] width 51 height 17
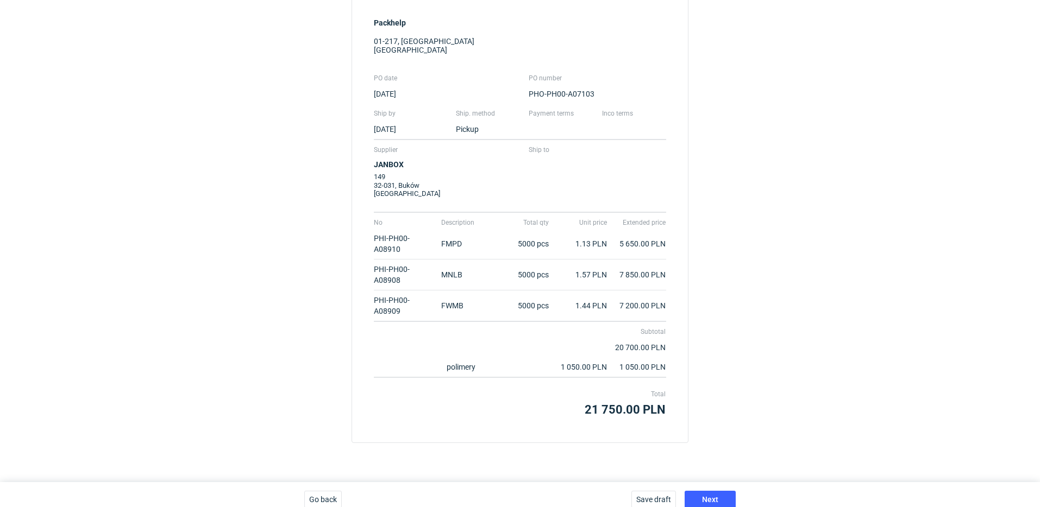
scroll to position [127, 0]
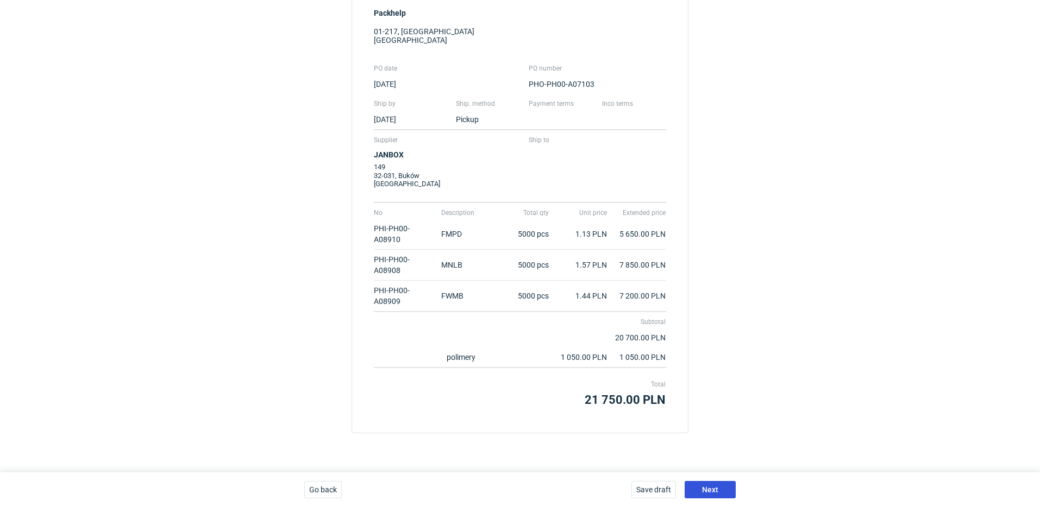
click at [716, 484] on button "Next" at bounding box center [710, 489] width 51 height 17
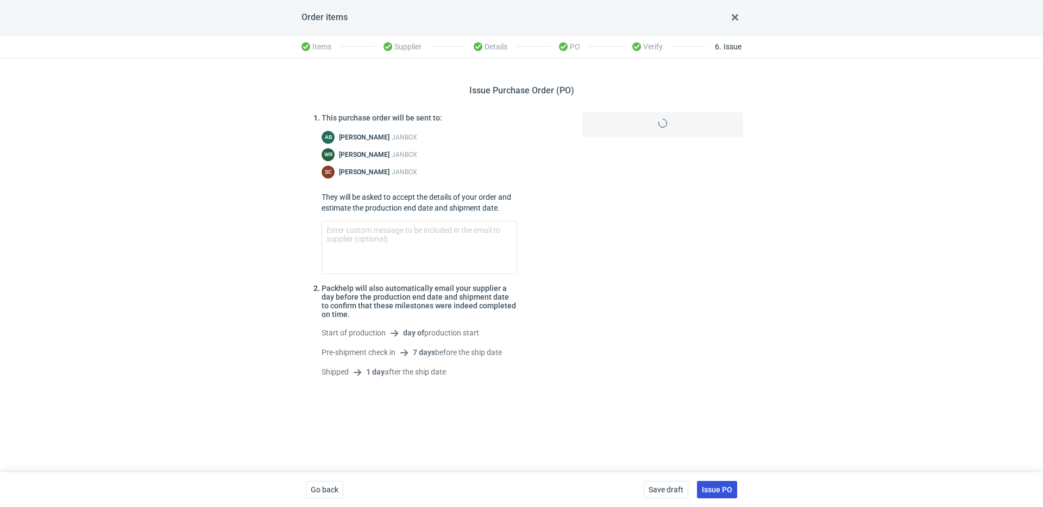
click at [722, 486] on span "Issue PO" at bounding box center [717, 490] width 30 height 8
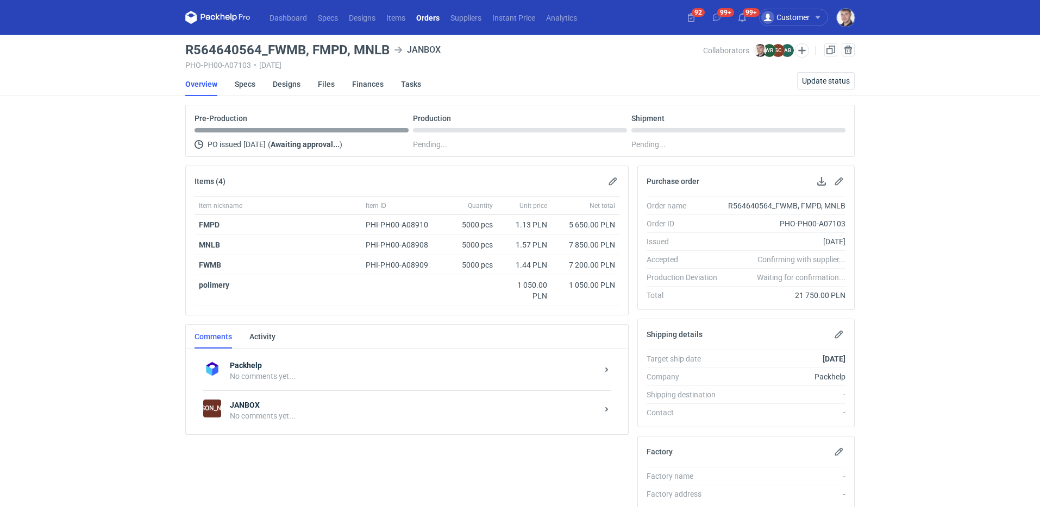
click at [341, 413] on div "No comments yet..." at bounding box center [414, 416] width 368 height 11
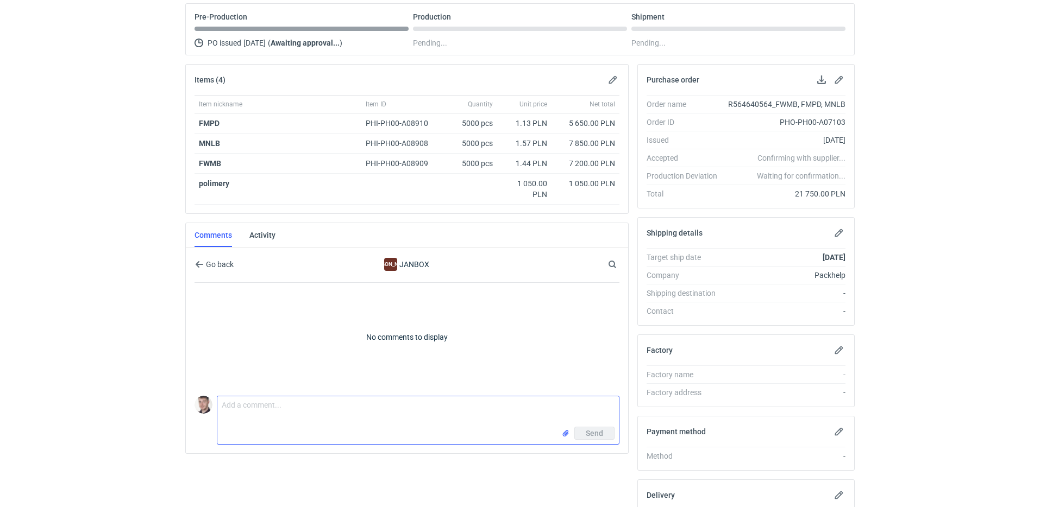
click at [318, 406] on textarea "Comment message" at bounding box center [418, 412] width 402 height 30
paste textarea "CAXX - 1"
click at [223, 406] on textarea "CAXX - 1,2,3" at bounding box center [418, 412] width 402 height 30
type textarea "wyceny CAXX - 1,2,3"
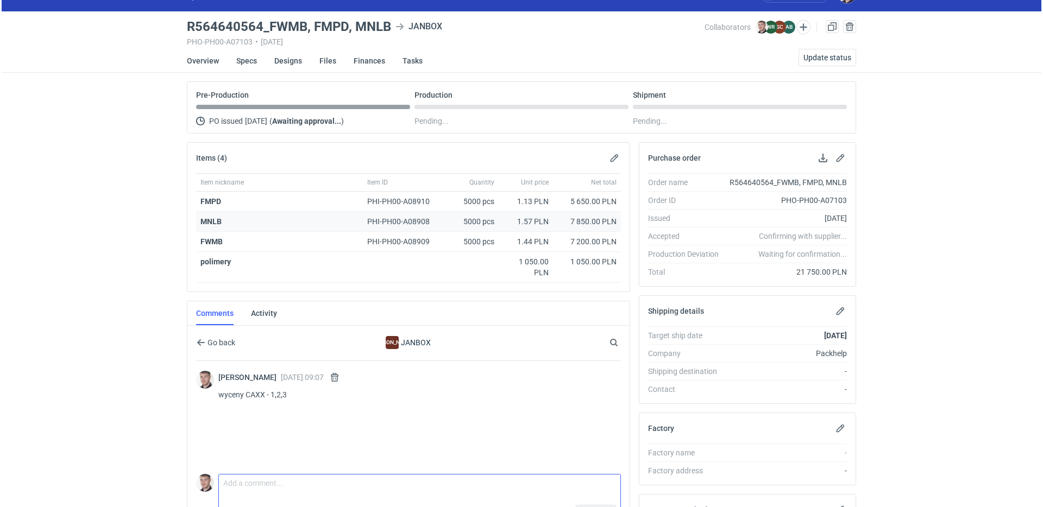
scroll to position [0, 0]
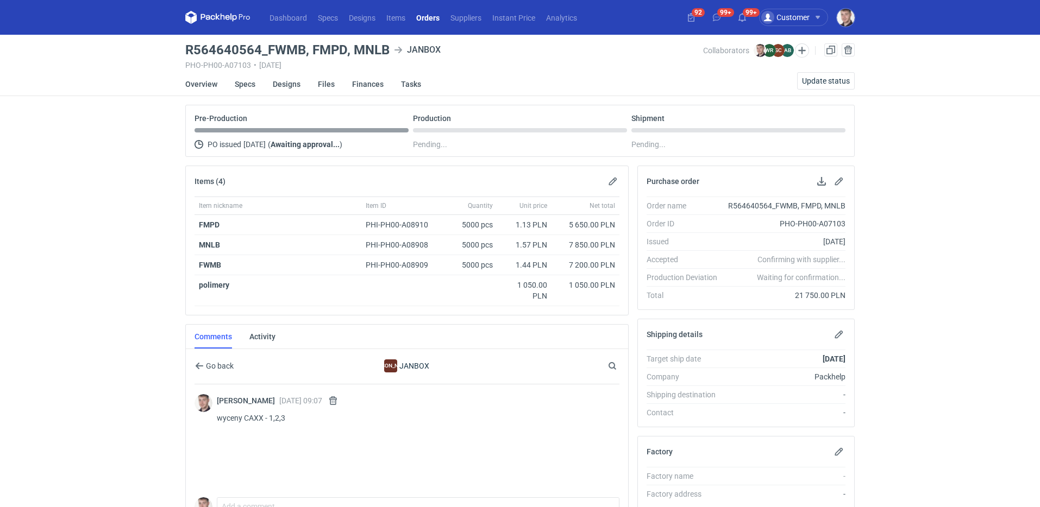
click at [422, 13] on link "Orders" at bounding box center [428, 17] width 34 height 13
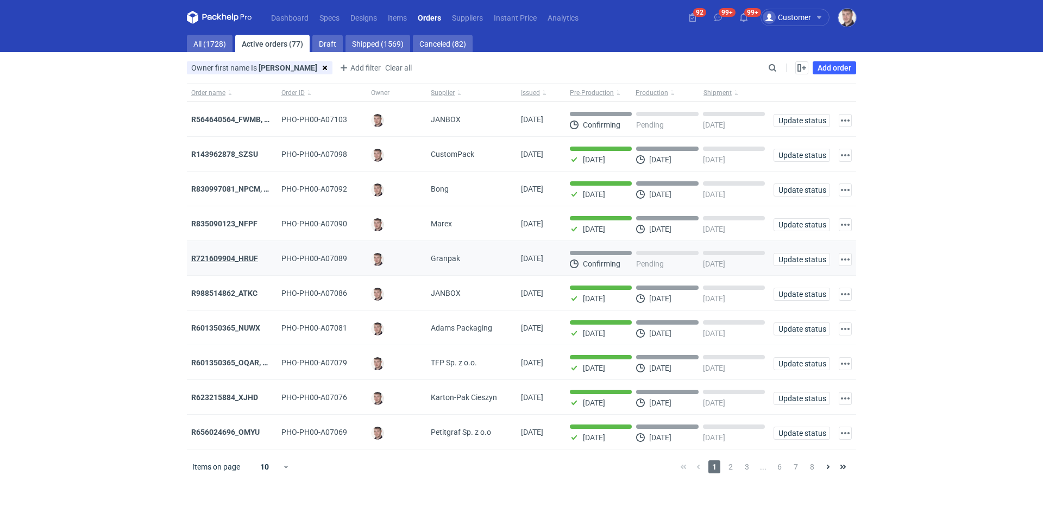
click at [253, 257] on strong "R721609904_HRUF" at bounding box center [224, 258] width 67 height 9
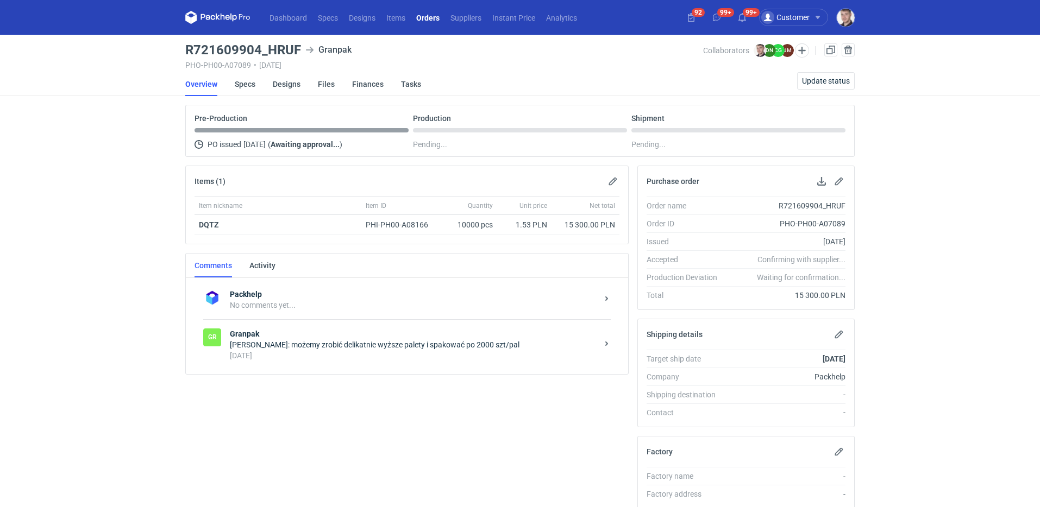
click at [407, 350] on div "4 days ago" at bounding box center [414, 355] width 368 height 11
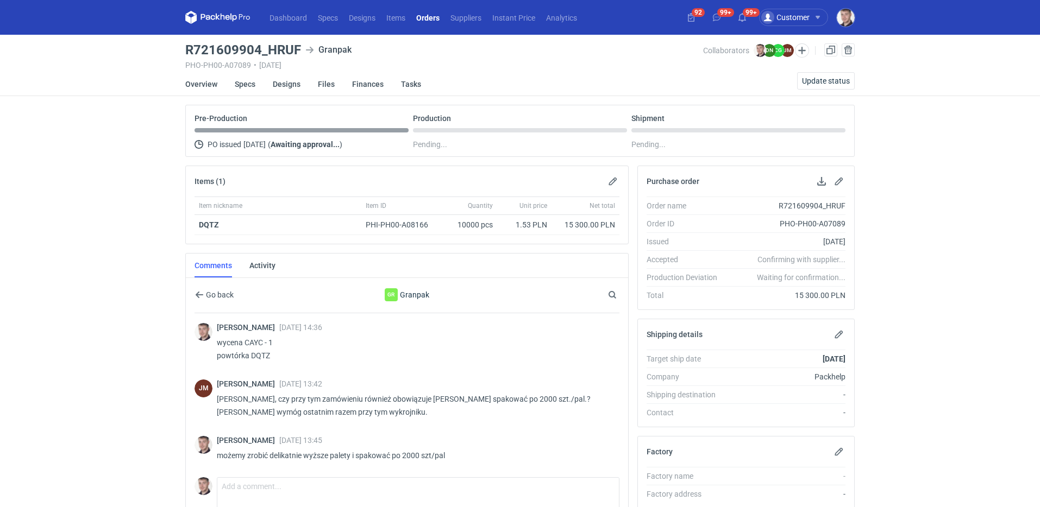
click at [431, 18] on link "Orders" at bounding box center [428, 17] width 34 height 13
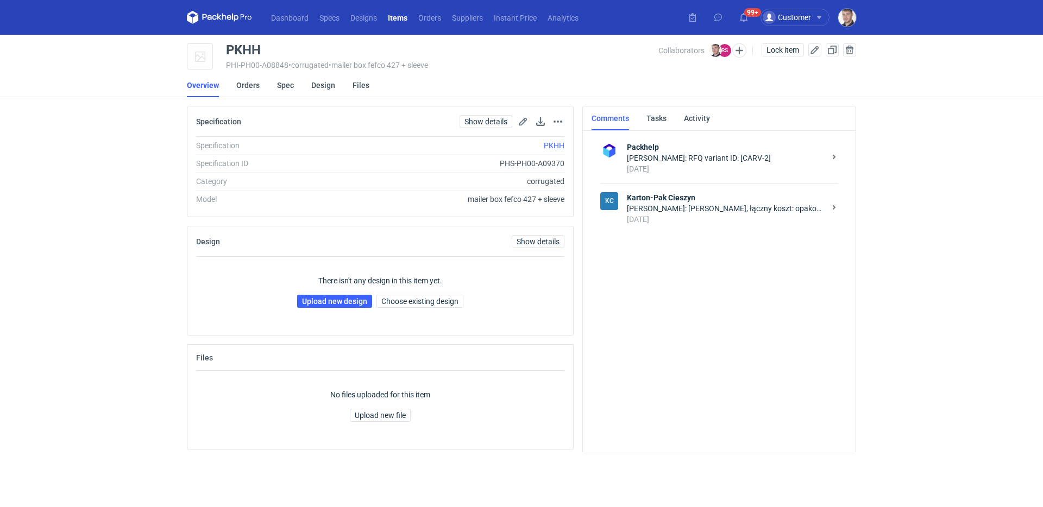
click at [698, 224] on div "11 days ago" at bounding box center [726, 219] width 198 height 11
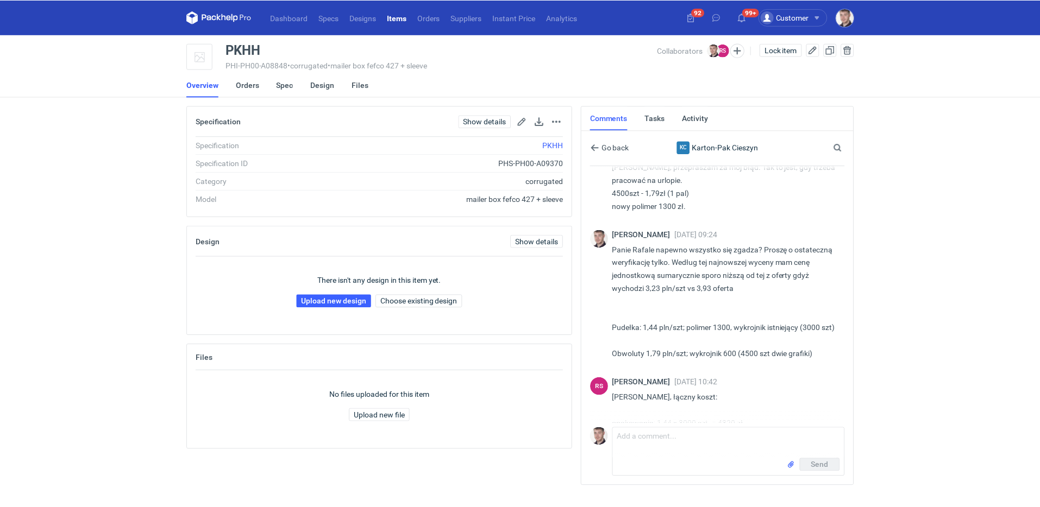
scroll to position [595, 0]
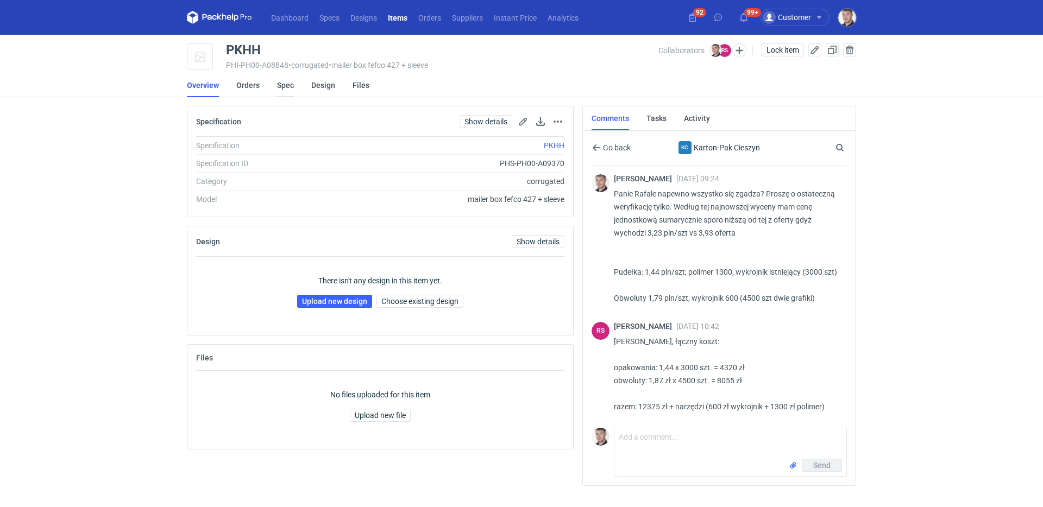
click at [280, 86] on link "Spec" at bounding box center [285, 85] width 17 height 24
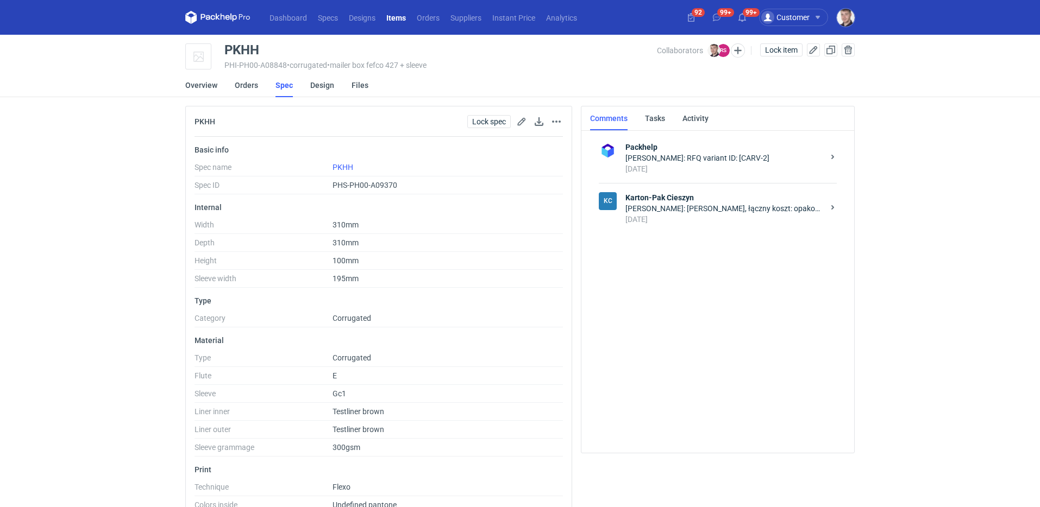
click at [670, 204] on div "Rafał Stani: Panie Macieju, łączny koszt: opakowania: 1,44 x 3000 szt. = 4320 z…" at bounding box center [724, 208] width 198 height 11
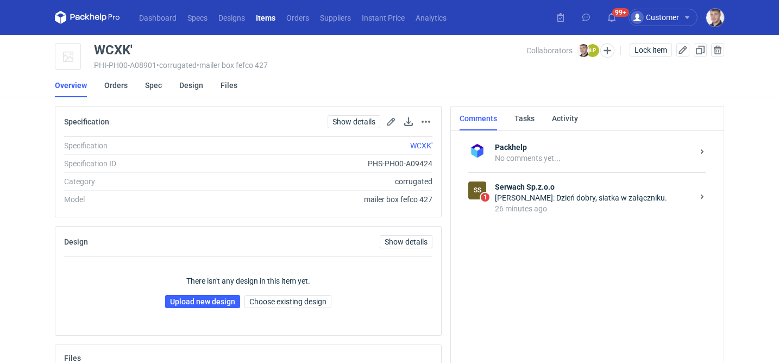
click at [562, 206] on div "26 minutes ago" at bounding box center [594, 208] width 198 height 11
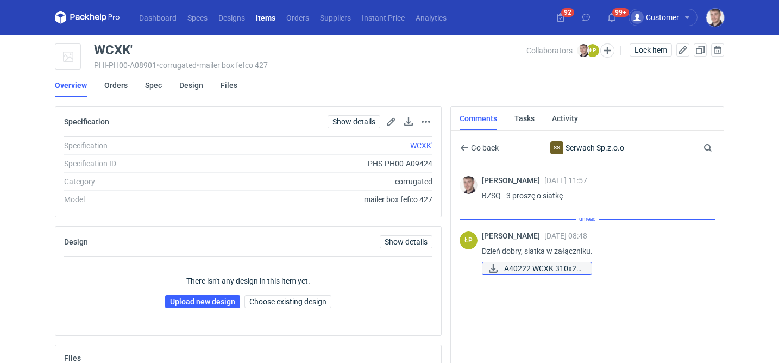
click at [548, 266] on span "A40222 WCXK 310x28..." at bounding box center [543, 268] width 79 height 12
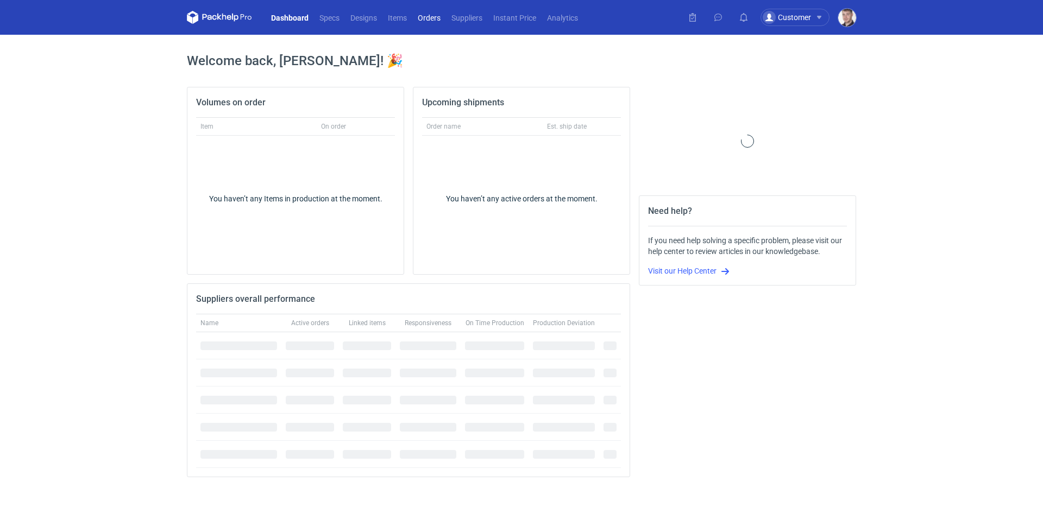
click at [435, 16] on link "Orders" at bounding box center [429, 17] width 34 height 13
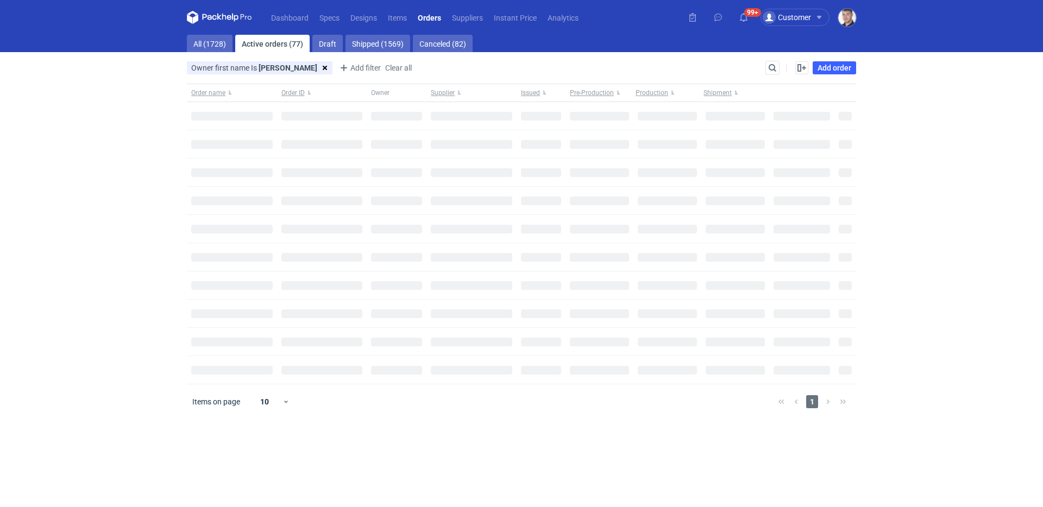
click at [780, 61] on div "Owner first name Is [PERSON_NAME] [PERSON_NAME] type or Save Add filter Owner f…" at bounding box center [521, 72] width 669 height 23
click at [774, 62] on input "Search" at bounding box center [726, 67] width 108 height 13
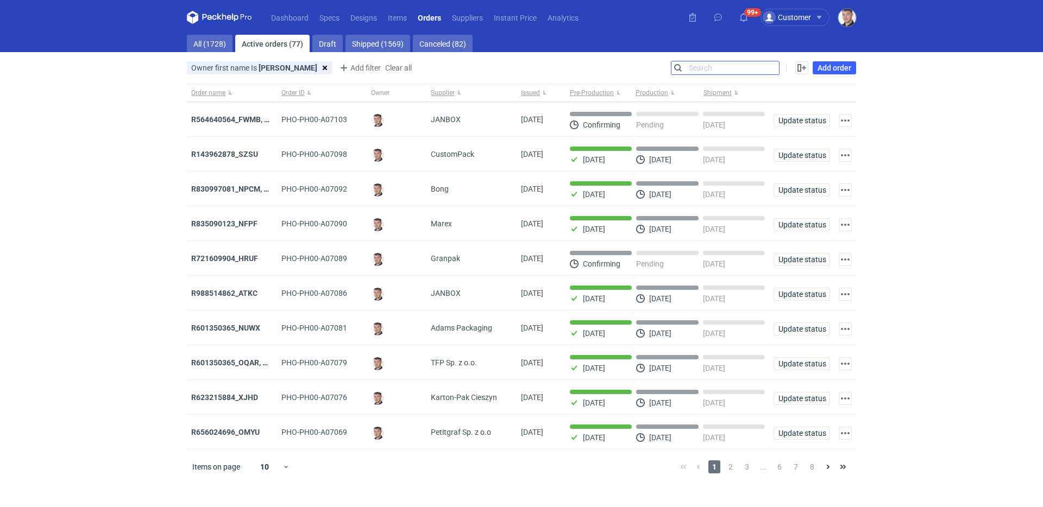
paste input "R546364301"
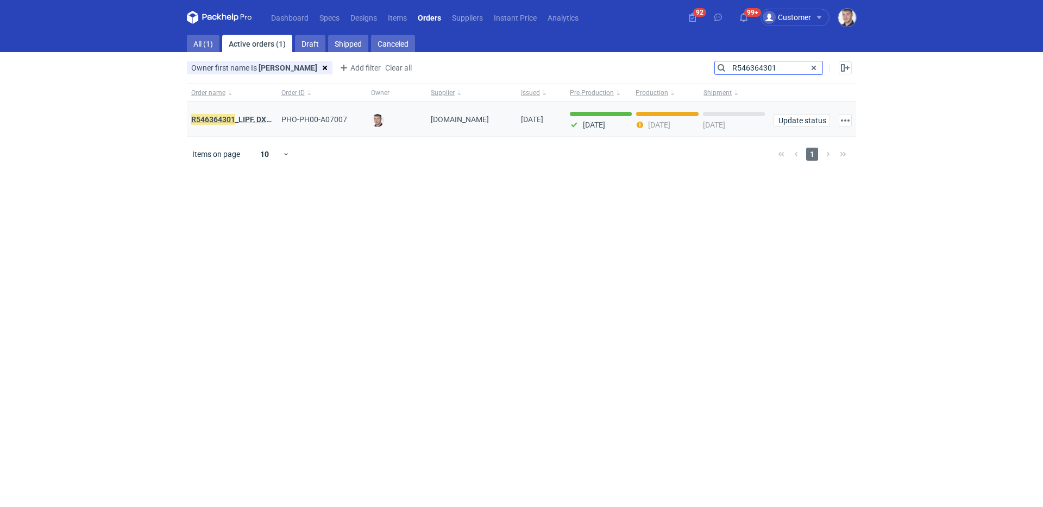
type input "R546364301"
click at [240, 121] on strong "R546364301 _LIPF, DXDG" at bounding box center [233, 120] width 85 height 12
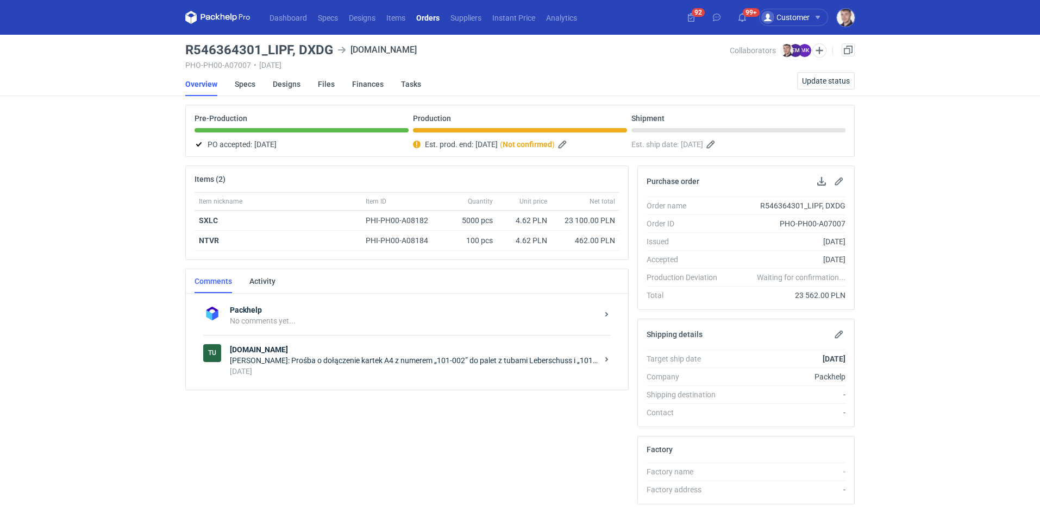
click at [398, 367] on div "[DATE]" at bounding box center [414, 371] width 368 height 11
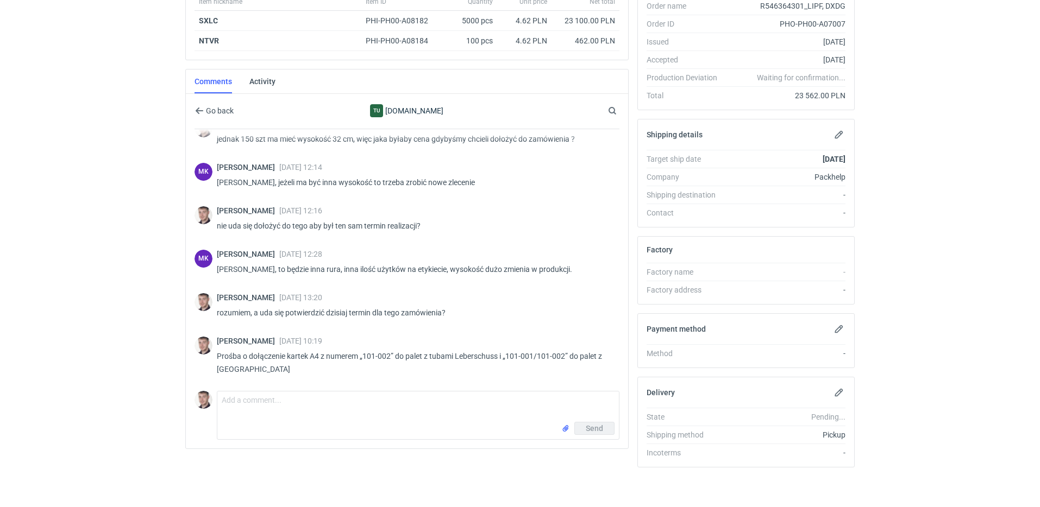
scroll to position [204, 0]
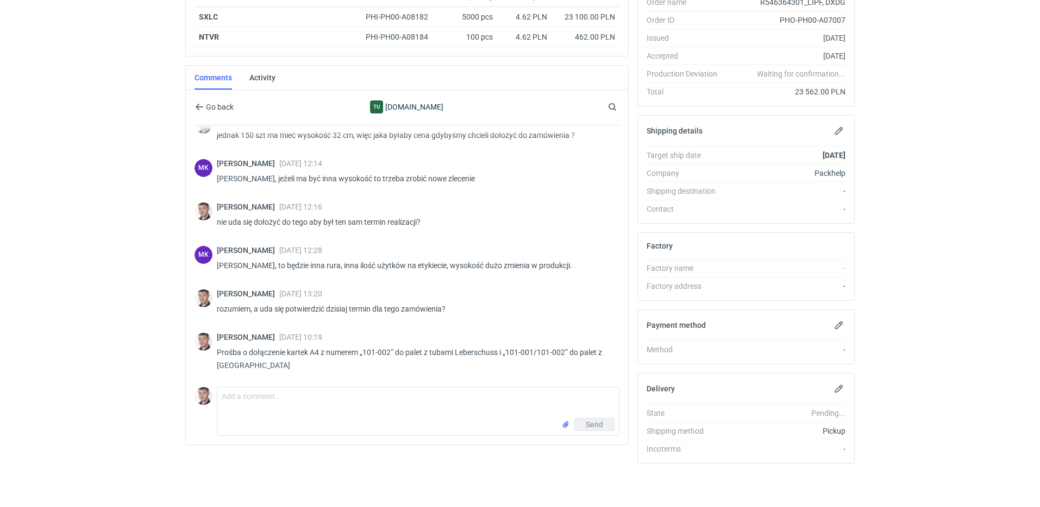
click at [322, 386] on div "Comment message Send" at bounding box center [407, 409] width 425 height 53
click at [240, 384] on div "Go back Tu [DOMAIN_NAME] Search [PERSON_NAME] [DATE] 12:23 wycena CAPE - 3 powt…" at bounding box center [407, 262] width 425 height 348
click at [241, 387] on form "Comment message Send" at bounding box center [418, 411] width 403 height 49
click at [241, 395] on textarea "Comment message" at bounding box center [418, 403] width 402 height 30
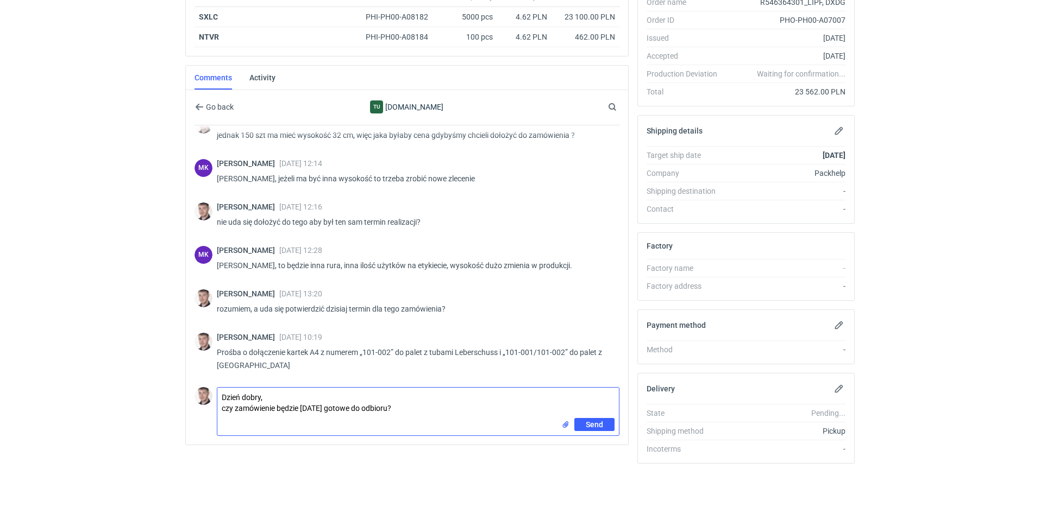
type textarea "Dzień dobry, czy zamówienie będzie dzisiaj gotowe do odbioru?"
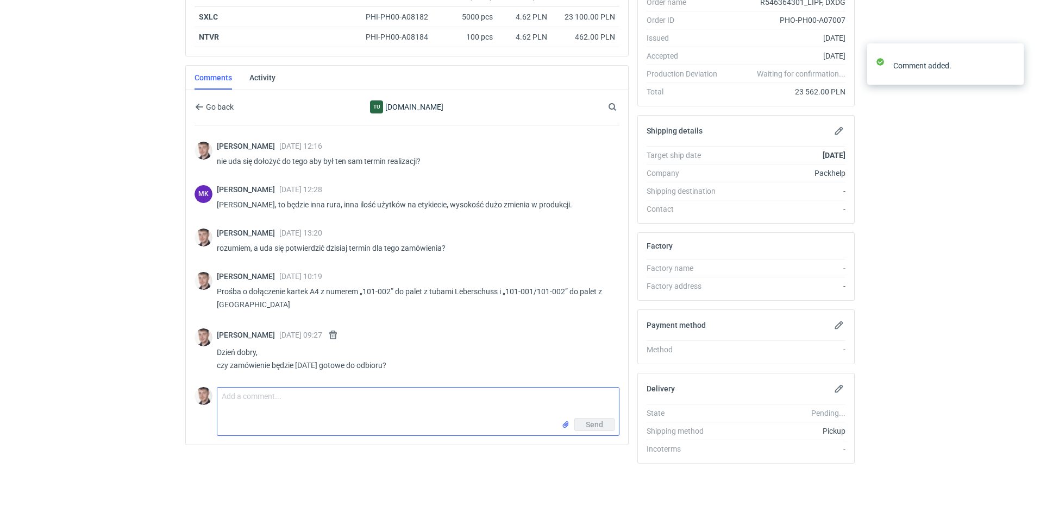
scroll to position [206, 0]
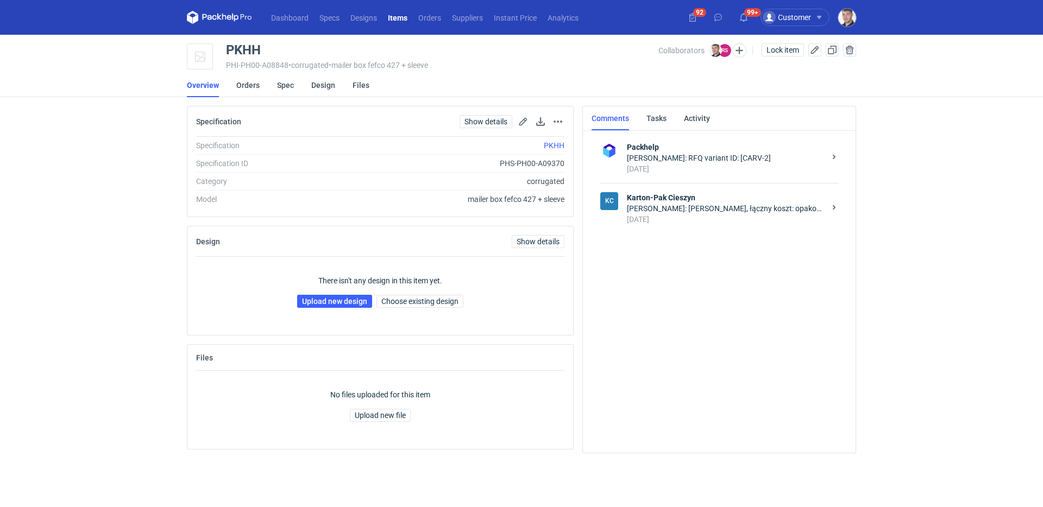
click at [699, 207] on div "[PERSON_NAME]: [PERSON_NAME], łączny koszt: opakowania: 1,44 x 3000 szt. = 4320…" at bounding box center [726, 208] width 198 height 11
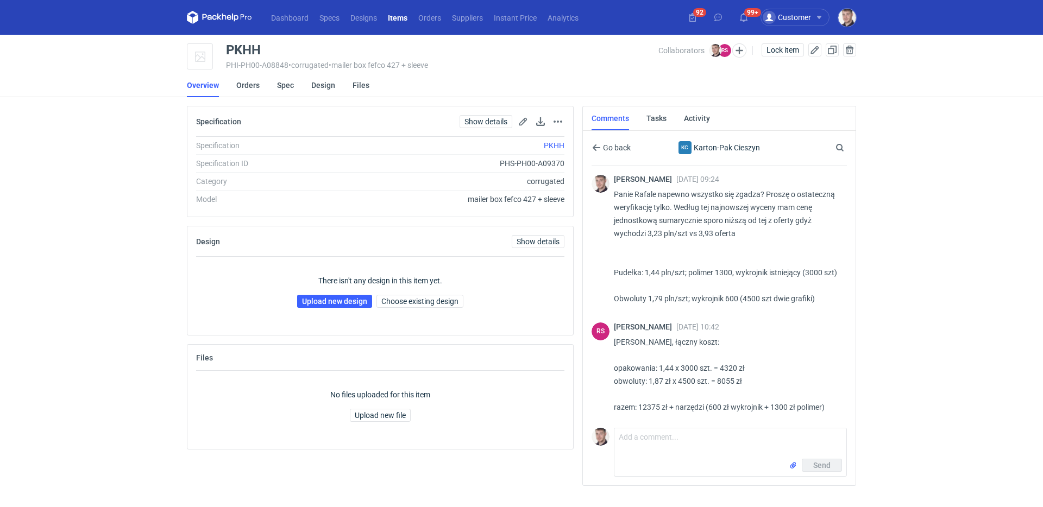
scroll to position [595, 0]
click at [697, 435] on textarea "Comment message" at bounding box center [731, 444] width 232 height 30
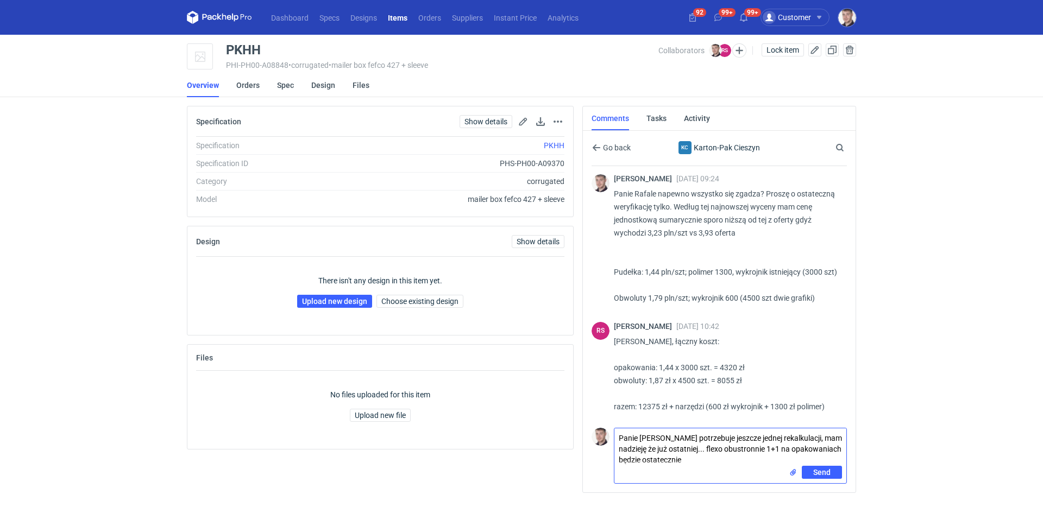
type textarea "Panie [PERSON_NAME] potrzebuje jeszcze jednej rekalkulacji, mam nadzieję że już…"
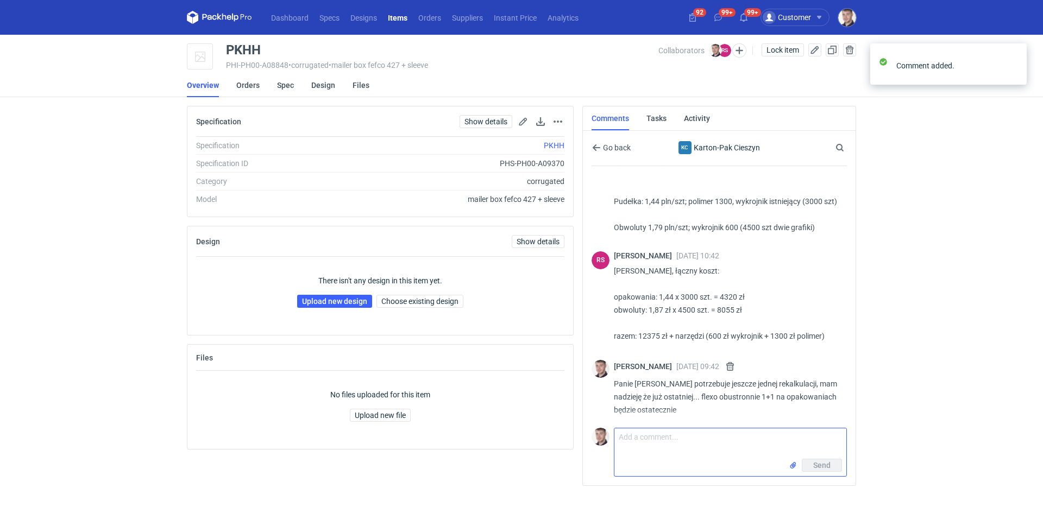
scroll to position [669, 0]
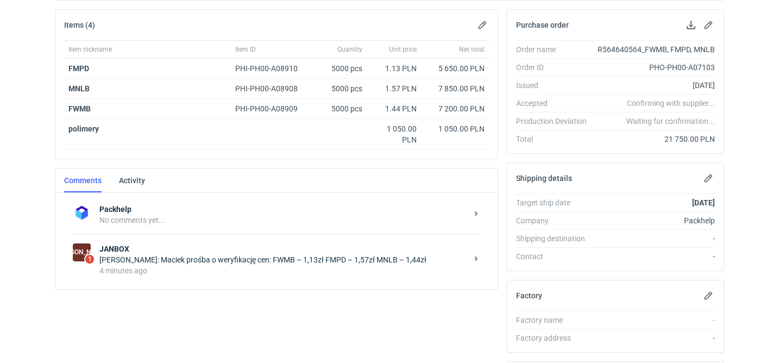
scroll to position [334, 0]
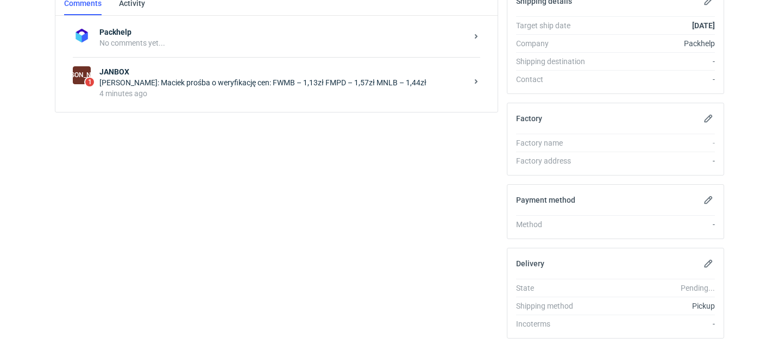
click at [323, 98] on div "4 minutes ago" at bounding box center [283, 93] width 368 height 11
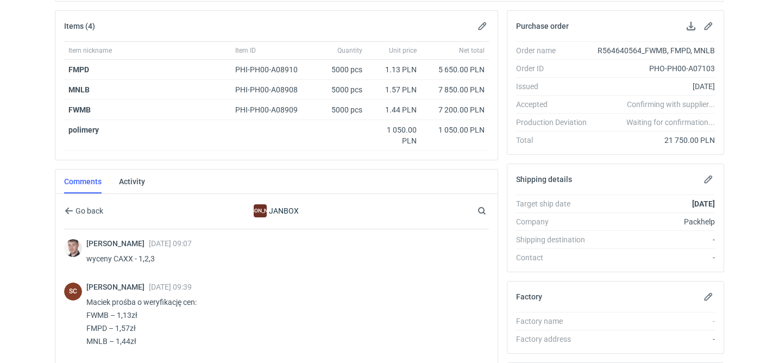
scroll to position [179, 0]
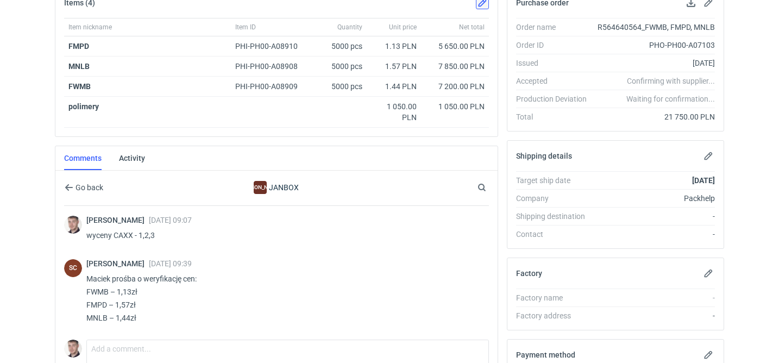
click at [482, 5] on button "button" at bounding box center [482, 2] width 13 height 13
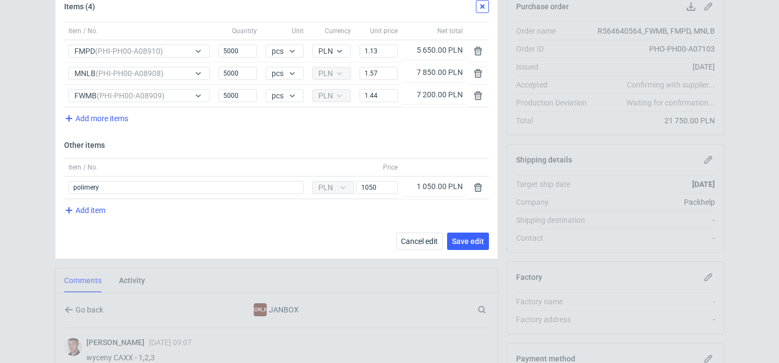
scroll to position [174, 0]
click at [387, 99] on input "1.44" at bounding box center [379, 96] width 38 height 13
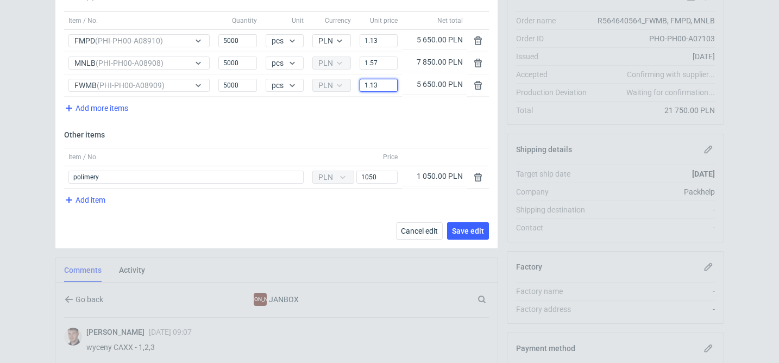
scroll to position [45, 0]
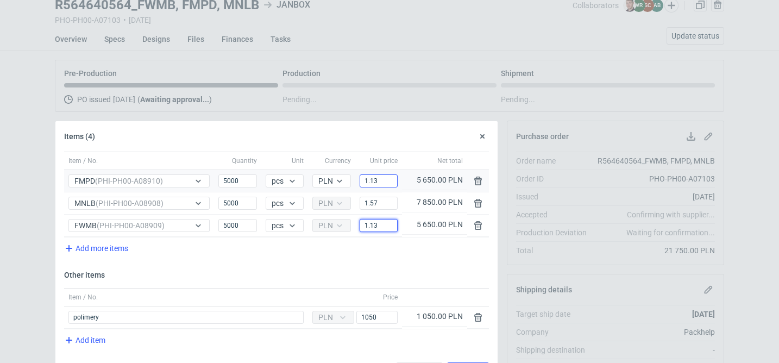
type input "1.13"
click at [383, 183] on input "1.13" at bounding box center [379, 180] width 38 height 13
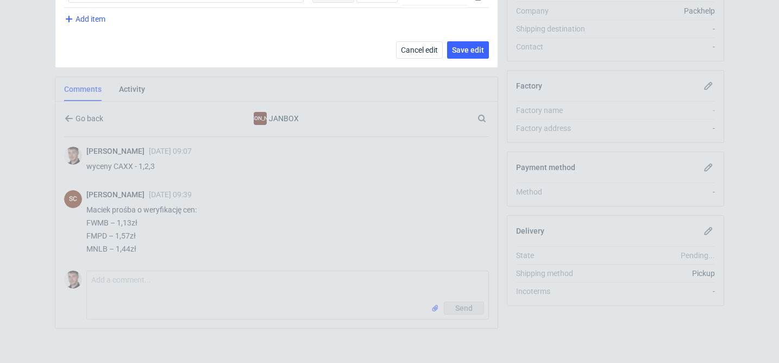
scroll to position [178, 0]
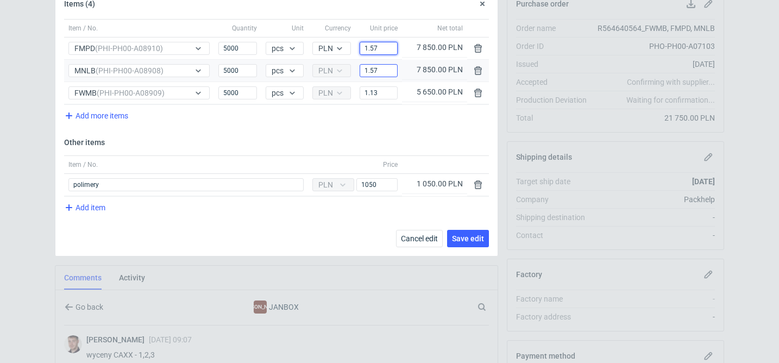
type input "1.57"
click at [383, 74] on input "1.57" at bounding box center [379, 70] width 38 height 13
type input "1.44"
click at [470, 237] on span "Save edit" at bounding box center [468, 239] width 32 height 8
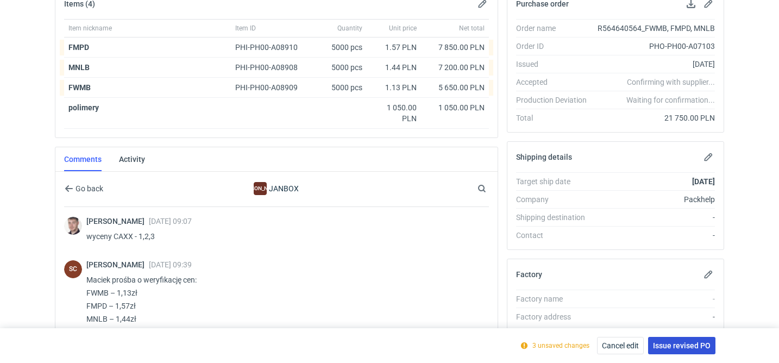
click at [673, 349] on span "Issue revised PO" at bounding box center [682, 346] width 58 height 8
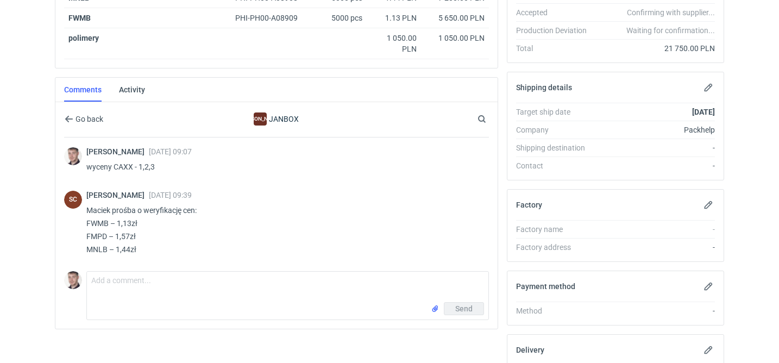
scroll to position [275, 0]
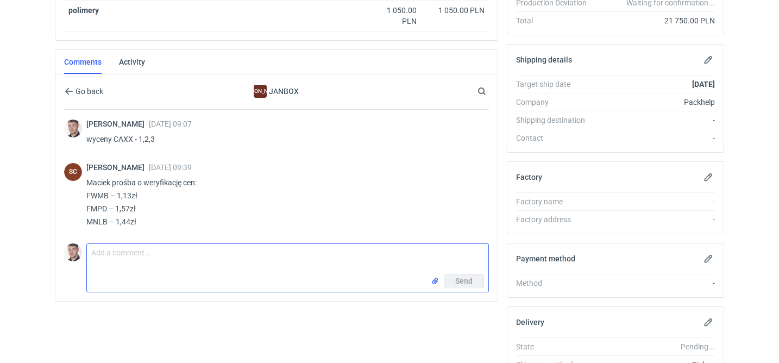
click at [229, 263] on textarea "Comment message" at bounding box center [288, 259] width 402 height 30
type textarea "masz rację, coś pomieszałem... poprawione :)"
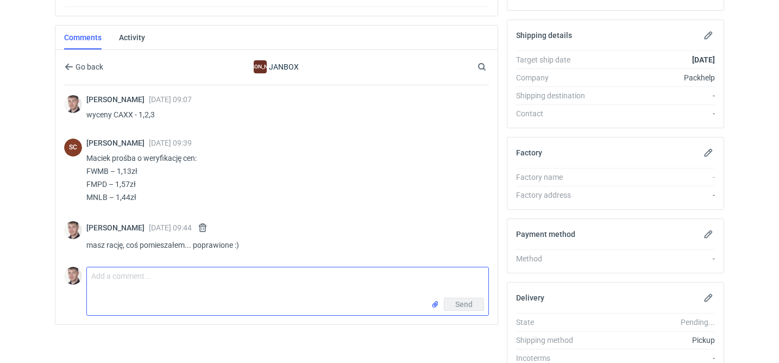
scroll to position [353, 0]
